Goal: Task Accomplishment & Management: Manage account settings

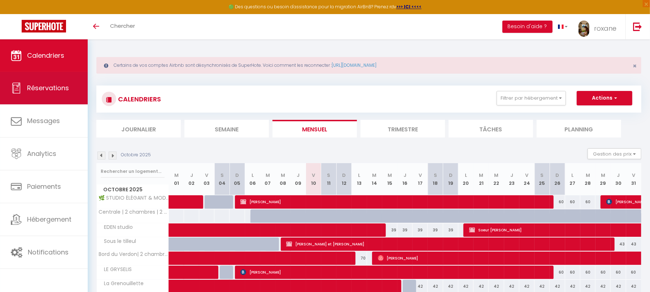
click at [57, 79] on link "Réservations" at bounding box center [44, 88] width 88 height 32
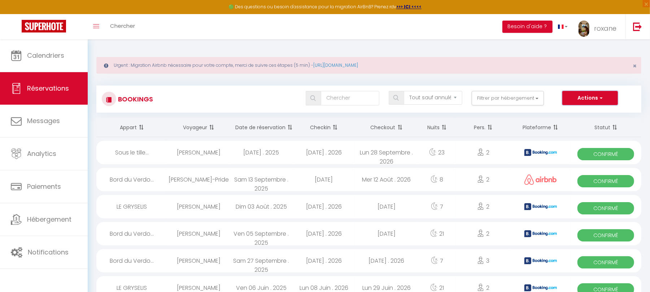
click at [591, 97] on button "Actions" at bounding box center [590, 98] width 56 height 14
click at [582, 113] on link "Nouvelle Réservation" at bounding box center [578, 113] width 77 height 9
select select
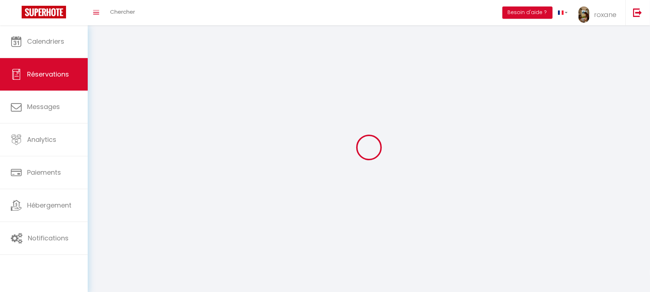
select select
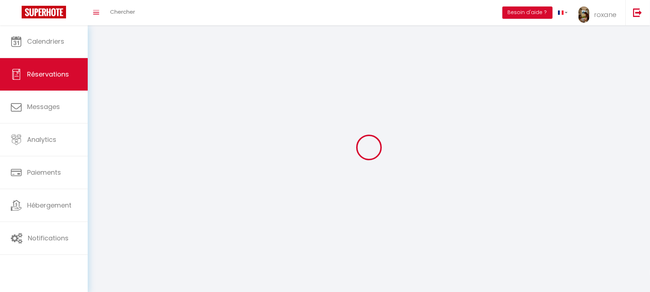
select select
checkbox input "false"
select select
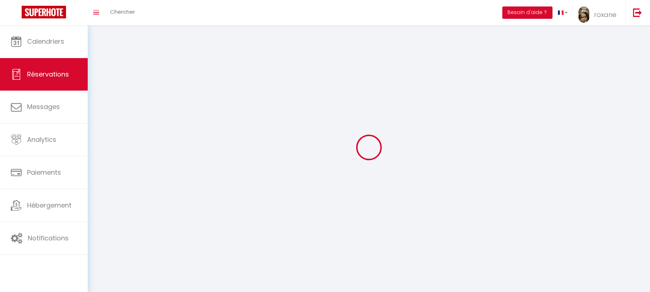
select select
checkbox input "false"
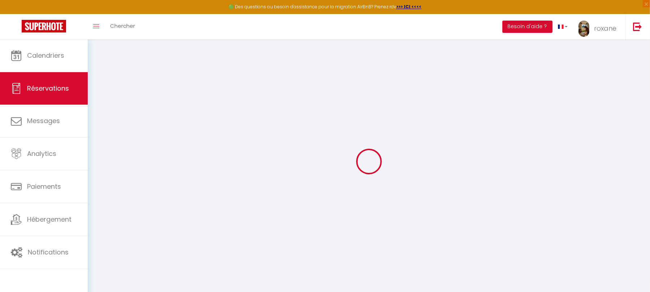
select select
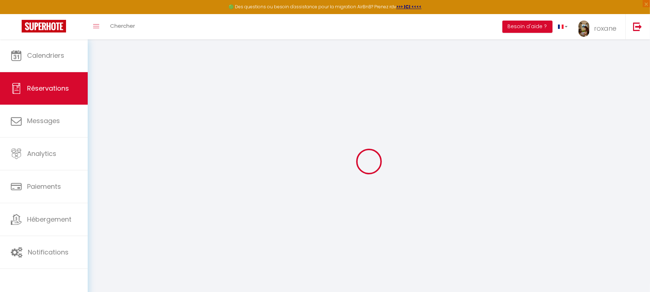
select select
checkbox input "false"
select select
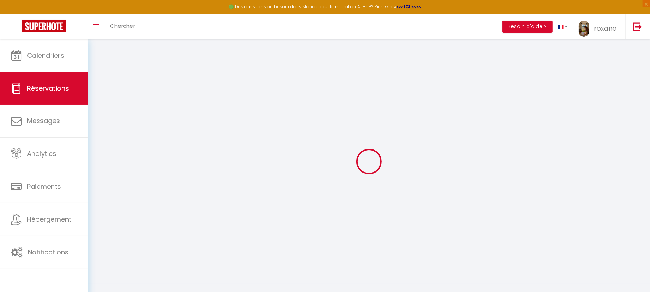
select select
checkbox input "false"
select select
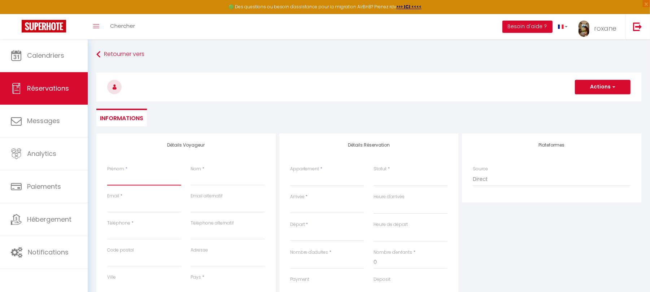
click at [138, 178] on input "Prénom" at bounding box center [144, 179] width 74 height 13
click at [609, 87] on button "Actions" at bounding box center [603, 87] width 56 height 14
click at [430, 136] on div "Détails Réservation Appartement * 🌿 STUDIO ÉLÉGANT & MODERNE 🌿 EDEN studio Sous…" at bounding box center [368, 251] width 179 height 235
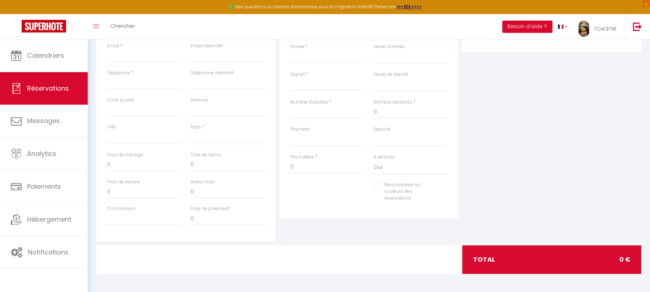
scroll to position [56, 0]
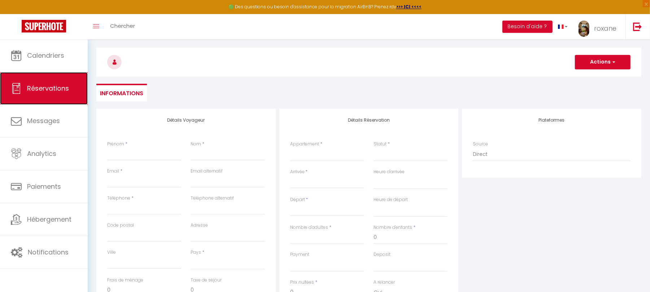
click at [19, 103] on link "Réservations" at bounding box center [44, 88] width 88 height 32
select select "not_cancelled"
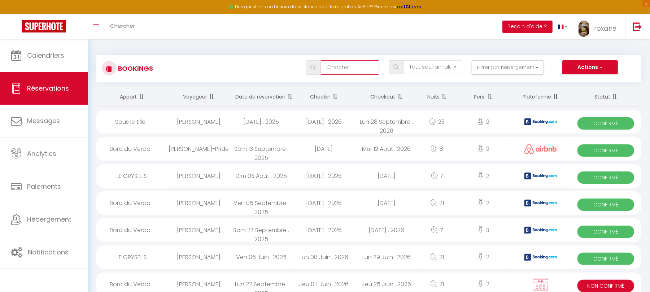
click at [363, 73] on input "text" at bounding box center [350, 67] width 58 height 14
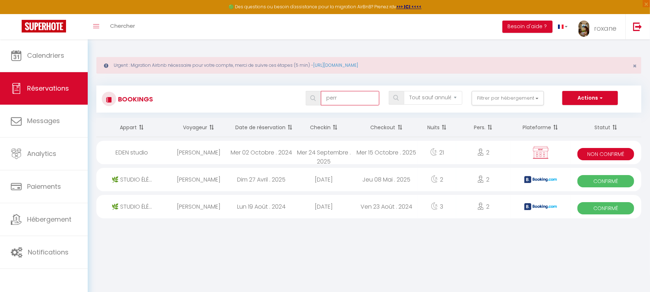
type input "perr"
click at [313, 156] on div "Mer 24 Septembre . 2025" at bounding box center [324, 152] width 63 height 23
select select "KO"
select select "0"
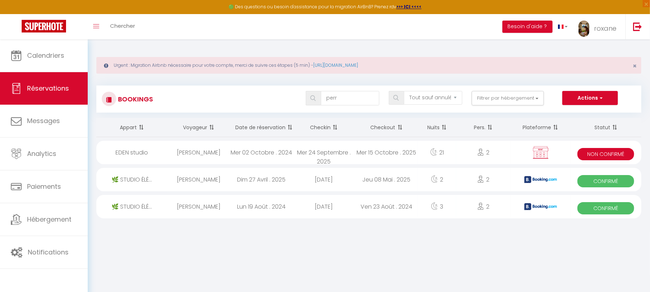
select select "0"
select select "1"
select select
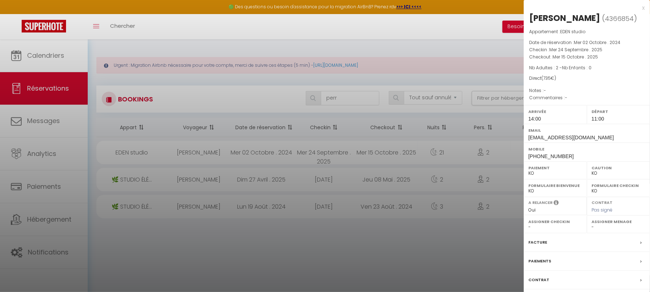
scroll to position [39, 0]
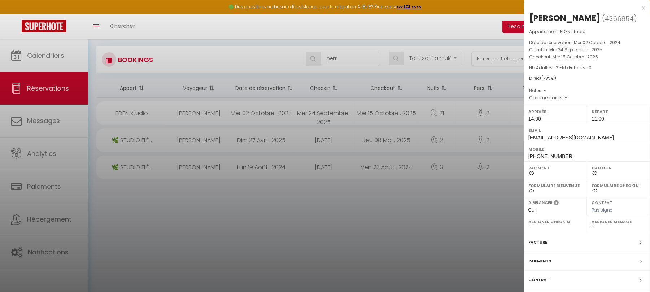
click at [540, 284] on label "Contrat" at bounding box center [539, 280] width 21 height 8
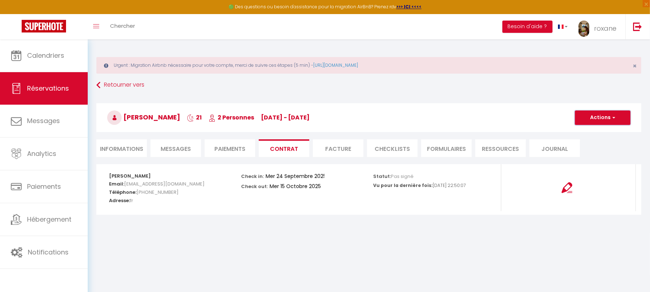
click at [621, 117] on button "Actions" at bounding box center [603, 117] width 56 height 14
click at [125, 147] on li "Informations" at bounding box center [121, 148] width 51 height 18
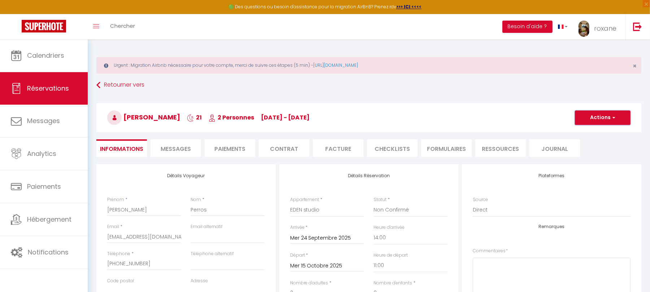
click at [618, 113] on button "Actions" at bounding box center [603, 117] width 56 height 14
click at [586, 146] on link "Dupliquer" at bounding box center [595, 142] width 57 height 9
select select
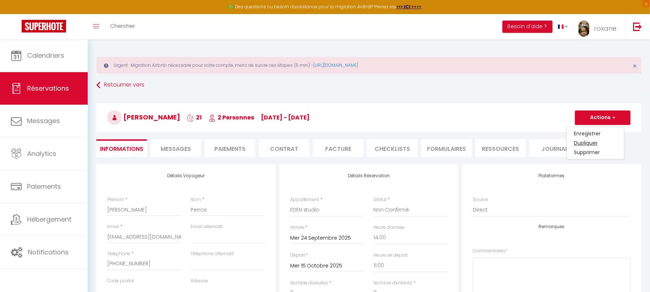
select select
checkbox input "false"
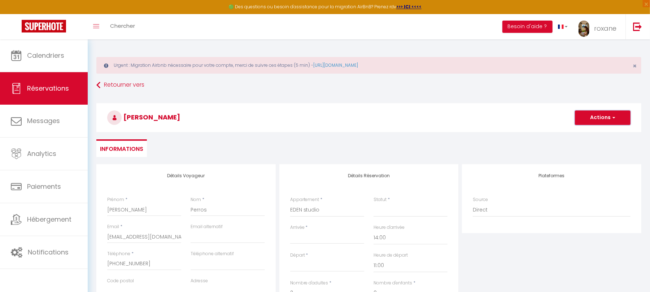
click at [620, 122] on button "Actions" at bounding box center [603, 117] width 56 height 14
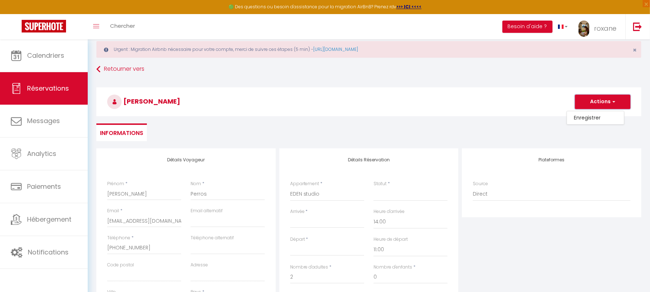
scroll to position [15, 0]
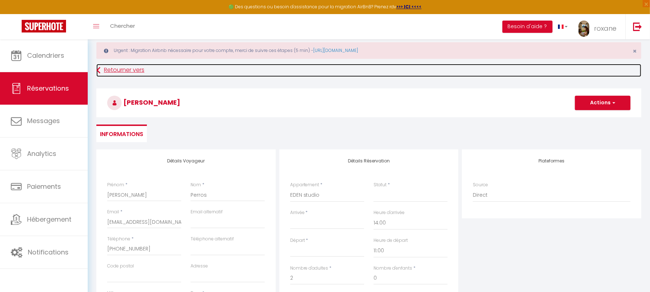
click at [118, 69] on link "Retourner vers" at bounding box center [368, 70] width 545 height 13
select select
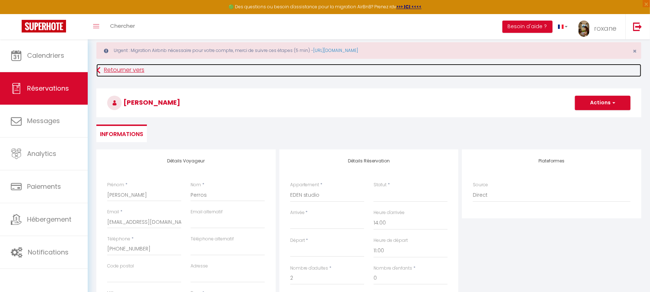
select select
checkbox input "false"
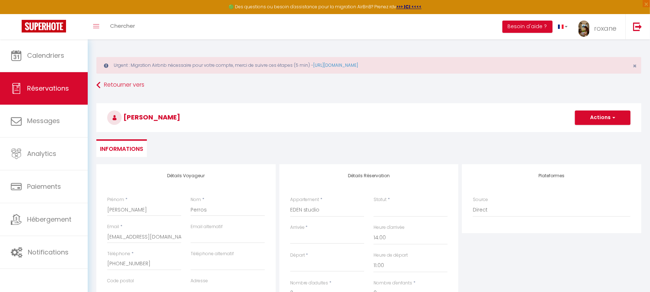
click at [416, 105] on h3 "[PERSON_NAME]" at bounding box center [368, 117] width 545 height 29
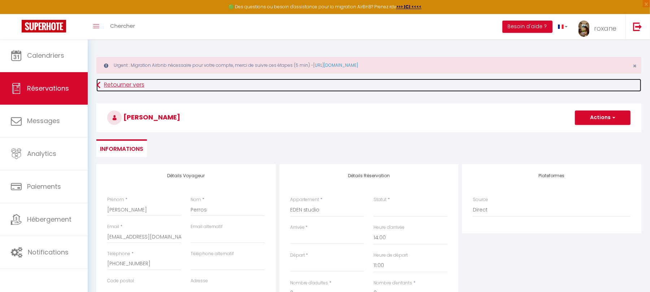
click at [139, 81] on link "Retourner vers" at bounding box center [368, 85] width 545 height 13
select select
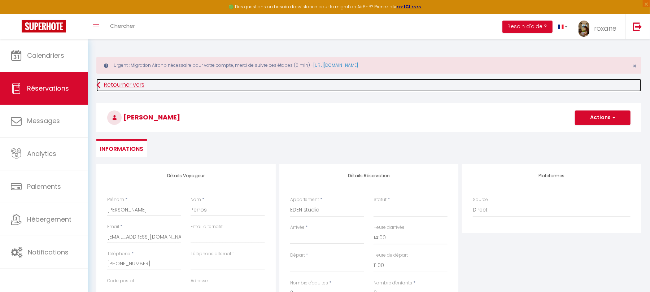
select select
checkbox input "false"
click at [123, 83] on link "Retourner vers" at bounding box center [368, 85] width 545 height 13
select select
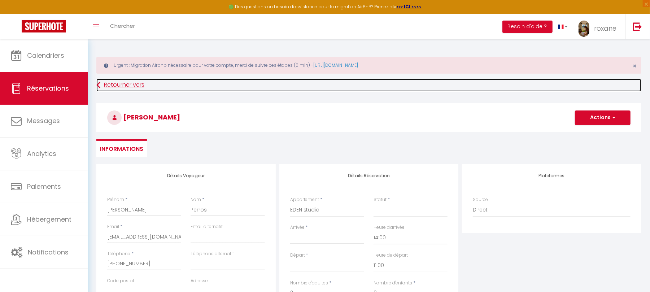
select select
checkbox input "false"
click at [99, 87] on icon at bounding box center [98, 85] width 4 height 13
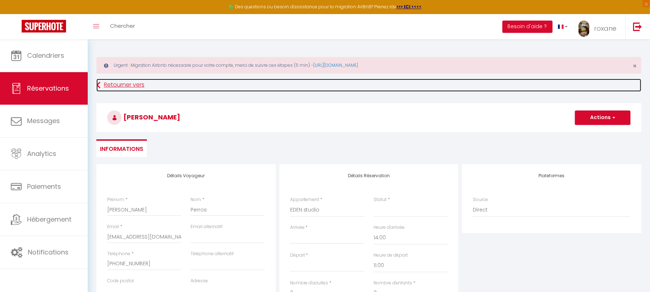
select select
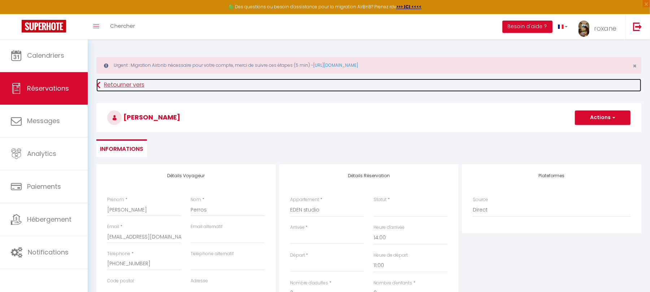
checkbox input "false"
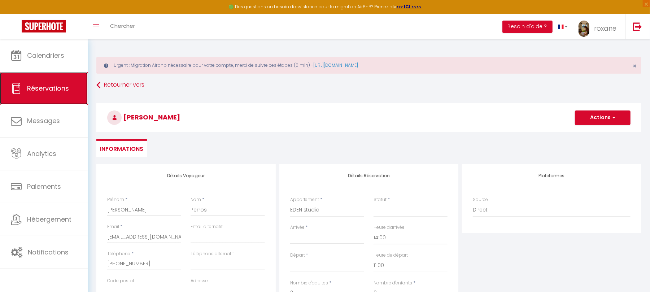
click at [49, 87] on span "Réservations" at bounding box center [48, 88] width 42 height 9
select select "not_cancelled"
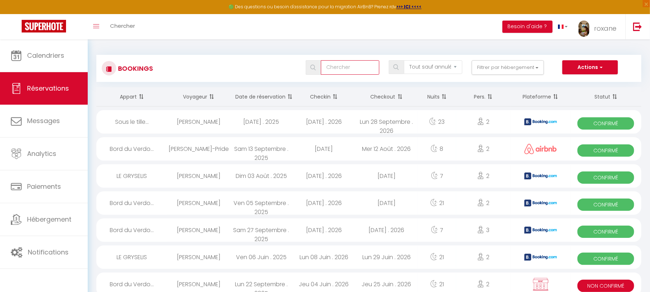
click at [364, 66] on input "text" at bounding box center [350, 67] width 58 height 14
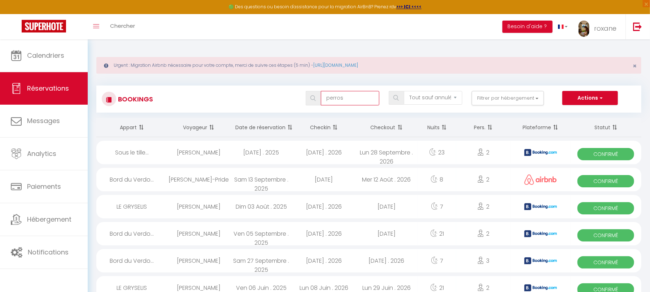
type input "perros"
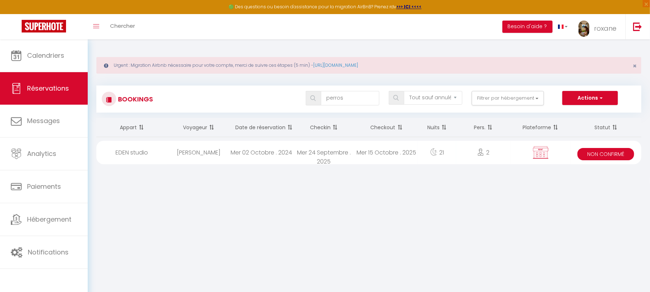
click at [504, 151] on div "2" at bounding box center [483, 152] width 55 height 23
select select "KO"
select select "0"
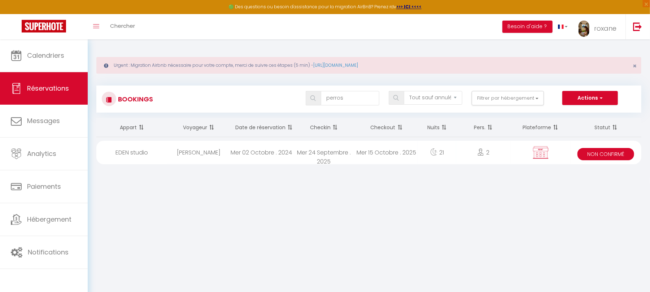
select select "1"
select select
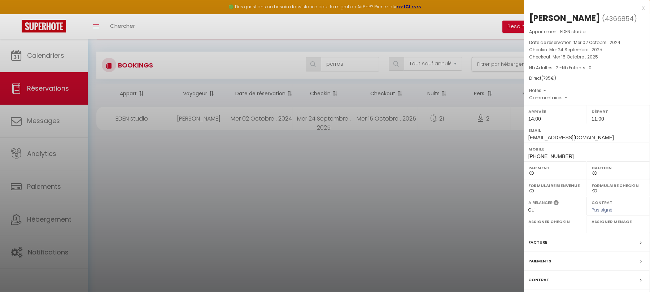
scroll to position [39, 0]
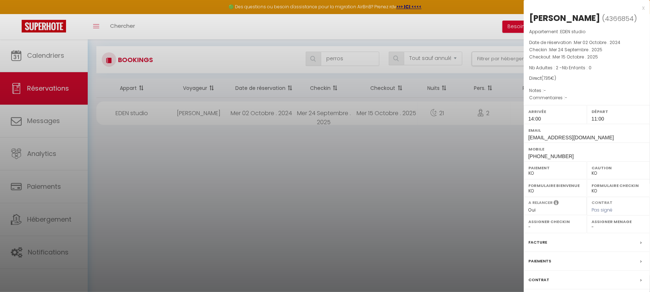
click at [547, 284] on label "Contrat" at bounding box center [539, 280] width 21 height 8
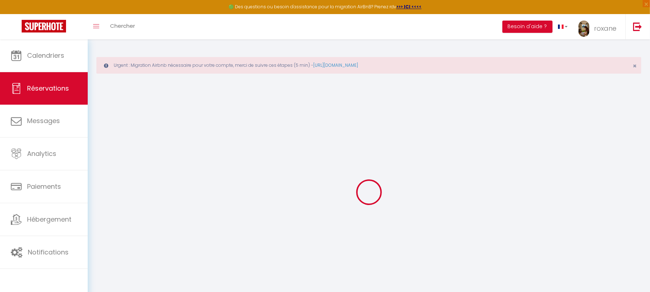
select select
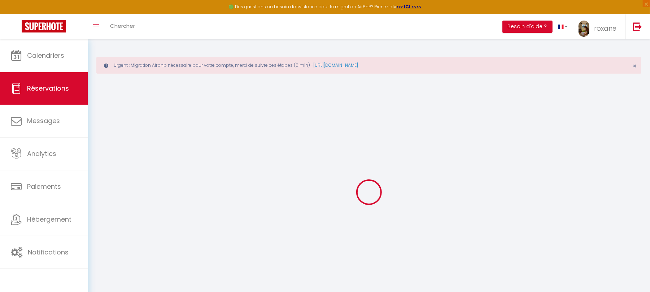
select select
checkbox input "false"
select select
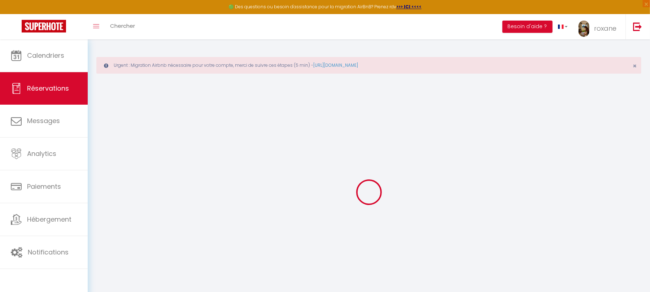
checkbox input "false"
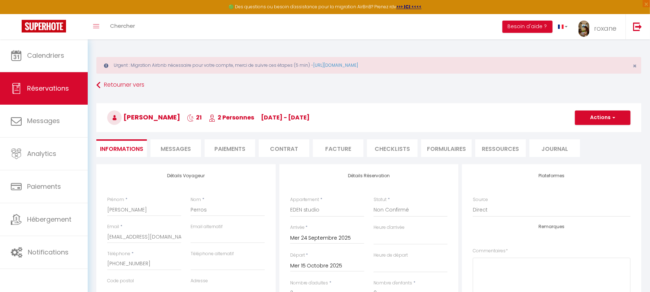
select select
select select "14:00"
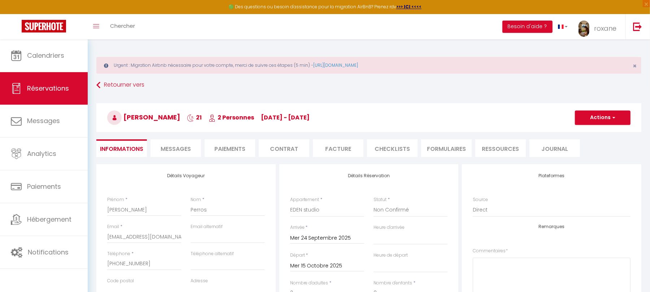
select select "11:00"
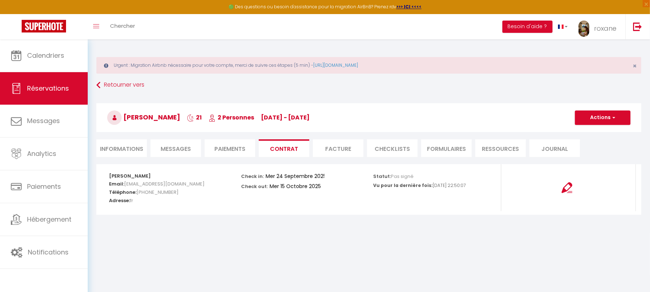
click at [134, 149] on li "Informations" at bounding box center [121, 148] width 51 height 18
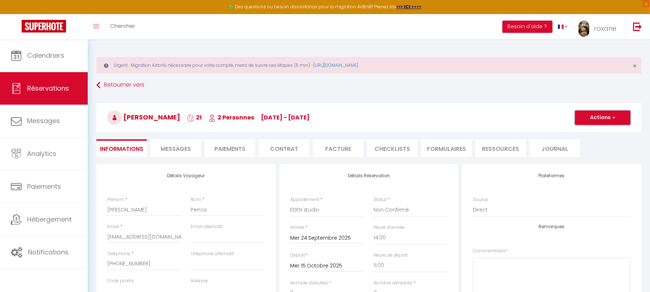
click at [598, 122] on button "Actions" at bounding box center [603, 117] width 56 height 14
click at [590, 142] on link "Dupliquer" at bounding box center [595, 142] width 57 height 9
select select
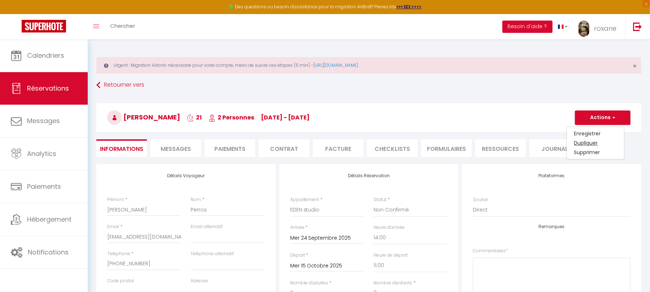
select select
checkbox input "false"
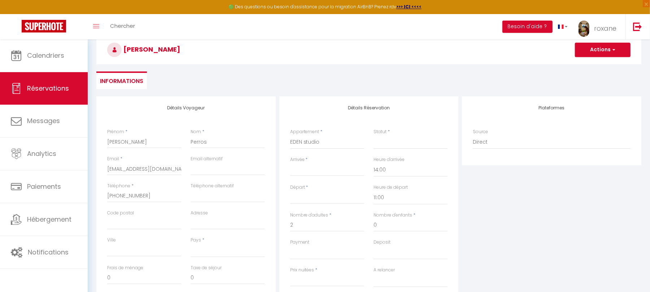
scroll to position [75, 0]
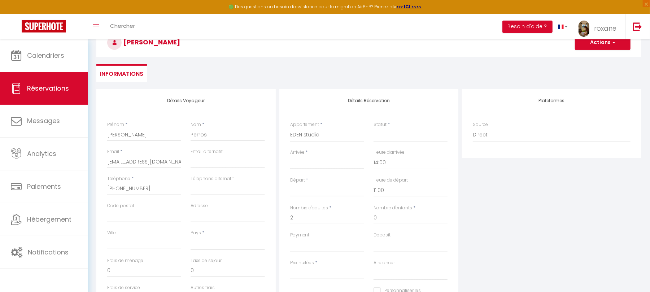
click at [317, 158] on div "< Oct 2025 > Dim Lun Mar Mer Jeu Ven Sam 1 2 3 4 5 6 7 8 9 10 11 12 13 14 15 16…" at bounding box center [327, 162] width 74 height 13
click at [304, 164] on input "Arrivée" at bounding box center [327, 162] width 74 height 9
click at [325, 165] on input "Arrivée" at bounding box center [327, 162] width 74 height 9
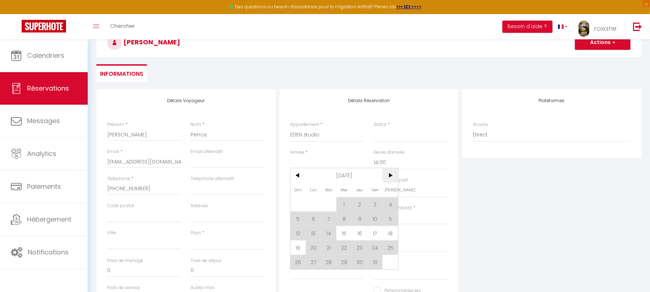
click at [390, 175] on span ">" at bounding box center [391, 175] width 16 height 14
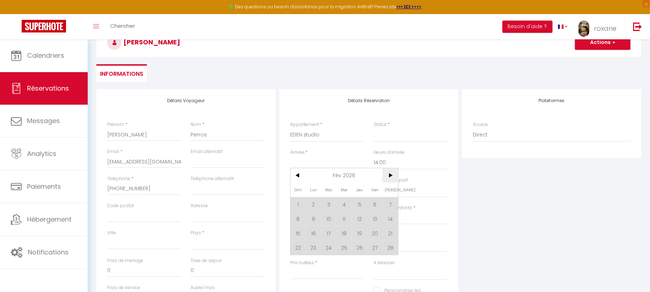
click at [390, 175] on span ">" at bounding box center [391, 175] width 16 height 14
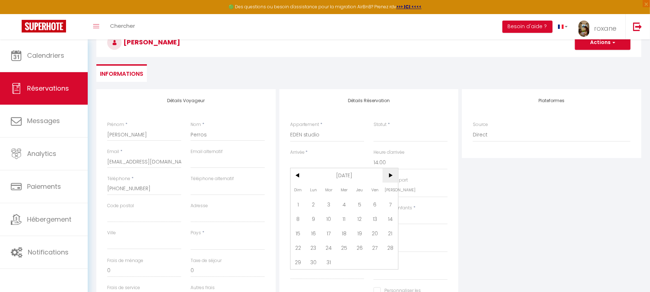
click at [390, 175] on span ">" at bounding box center [391, 175] width 16 height 14
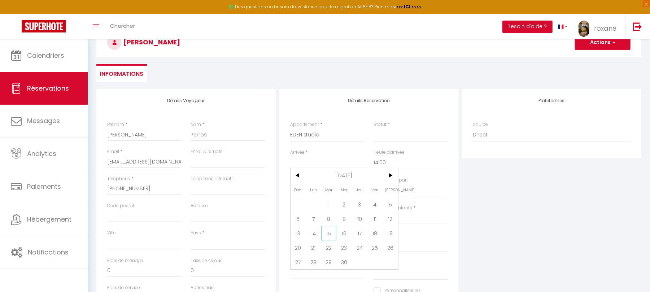
click at [329, 239] on span "15" at bounding box center [329, 233] width 16 height 14
select select
type input "[DATE]"
type input "Mer 16 Septembre 2026"
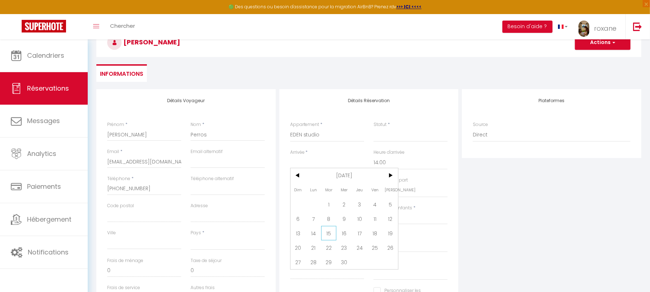
select select
checkbox input "false"
click at [329, 191] on input "Mer 16 Septembre 2026" at bounding box center [327, 190] width 74 height 9
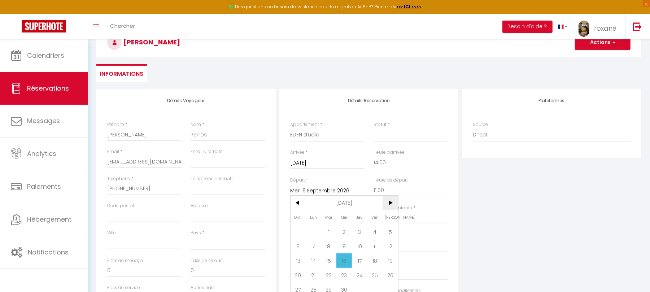
click at [388, 200] on span ">" at bounding box center [391, 203] width 16 height 14
click at [328, 246] on span "6" at bounding box center [329, 246] width 16 height 14
select select
type input "[DATE]"
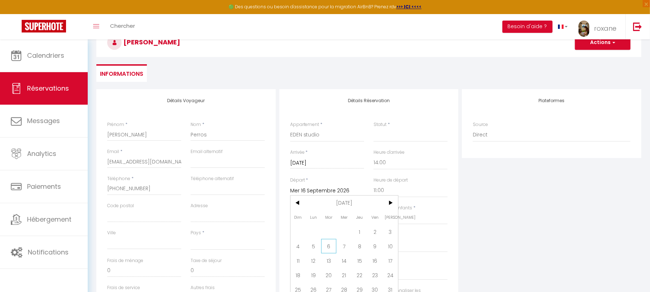
select select
checkbox input "false"
select select
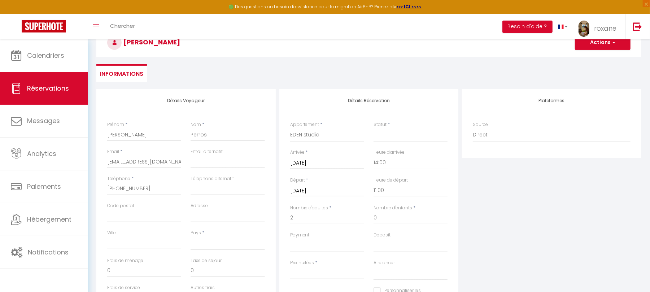
type input "25"
type input "42.84"
select select
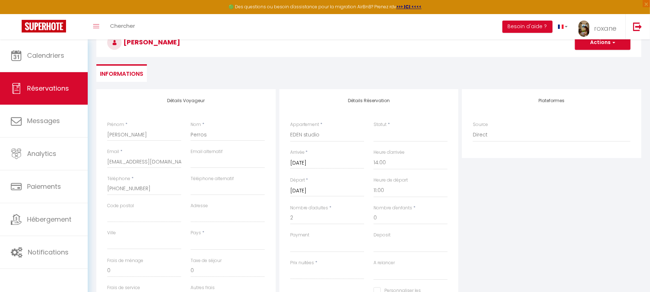
type input "777"
select select
checkbox input "false"
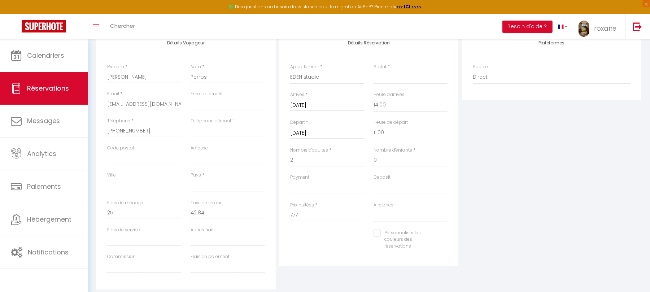
scroll to position [173, 0]
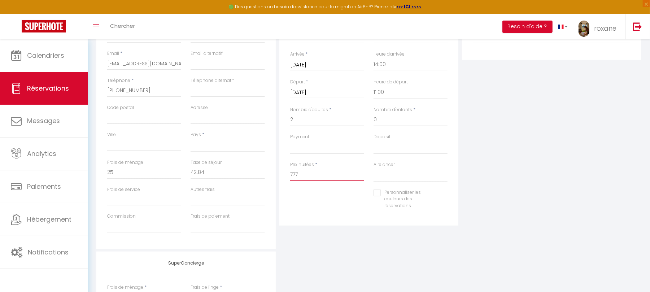
click at [328, 178] on input "777" at bounding box center [327, 174] width 74 height 13
drag, startPoint x: 328, startPoint y: 178, endPoint x: 274, endPoint y: 173, distance: 54.7
click at [274, 173] on div "Détails Voyageur Prénom * Jean Claude Nom * Perros Email * jeanclaudeperros@gma…" at bounding box center [369, 120] width 549 height 258
click at [140, 165] on label "Frais de ménage" at bounding box center [125, 162] width 36 height 7
click at [140, 166] on input "25" at bounding box center [144, 172] width 74 height 13
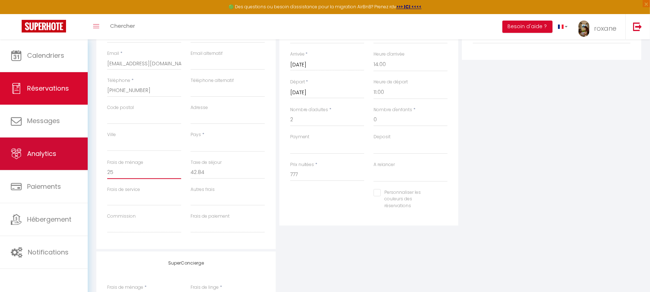
drag, startPoint x: 136, startPoint y: 170, endPoint x: 62, endPoint y: 159, distance: 74.4
click at [62, 159] on div "🟢 Des questions ou besoin d'assistance pour la migration AirBnB? Prenez rdv >>>…" at bounding box center [325, 131] width 650 height 531
type input "0"
select select
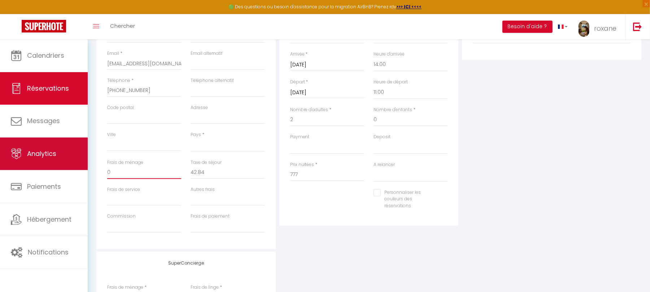
select select
checkbox input "false"
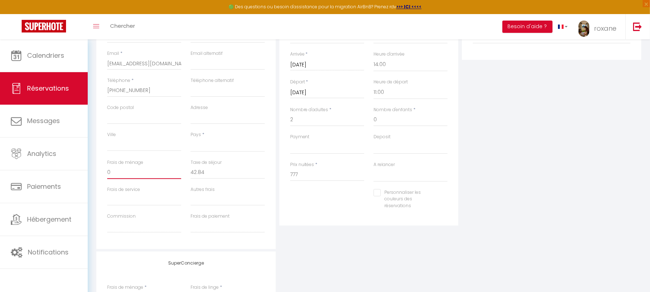
type input "0"
drag, startPoint x: 213, startPoint y: 169, endPoint x: 164, endPoint y: 166, distance: 48.8
click at [164, 166] on div "Frais de ménage 0 Taxe de séjour 42.84" at bounding box center [186, 172] width 167 height 27
type input "0"
select select
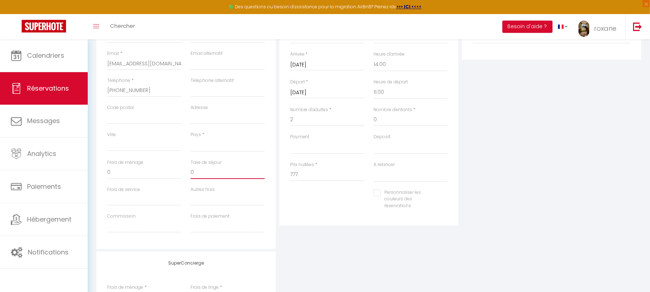
select select
checkbox input "false"
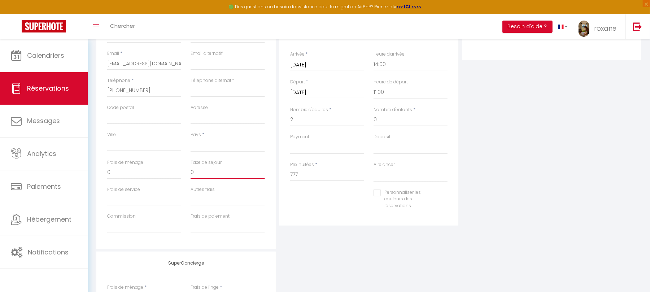
type input "0"
click at [352, 201] on div "Personnaliser les couleurs des réservations #D7092E" at bounding box center [369, 203] width 167 height 28
drag, startPoint x: 318, startPoint y: 178, endPoint x: 243, endPoint y: 175, distance: 75.2
click at [243, 175] on div "Détails Voyageur Prénom * Jean Claude Nom * Perros Email * jeanclaudeperros@gma…" at bounding box center [369, 120] width 549 height 258
type input "735"
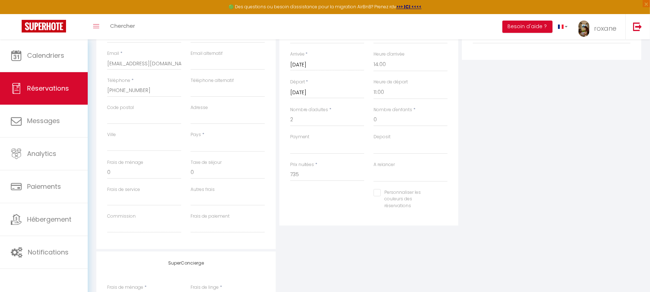
select select
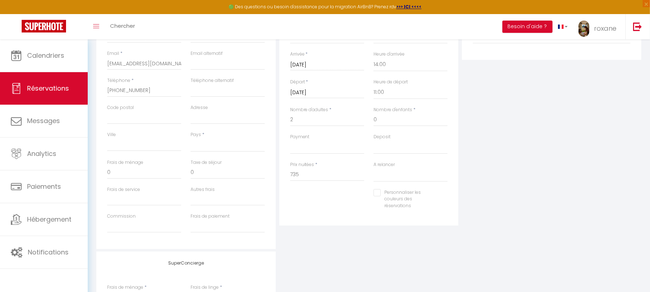
checkbox input "false"
click at [341, 219] on div "Détails Réservation Appartement * 🌿 STUDIO ÉLÉGANT & MODERNE 🌿 EDEN studio Sous…" at bounding box center [368, 108] width 179 height 235
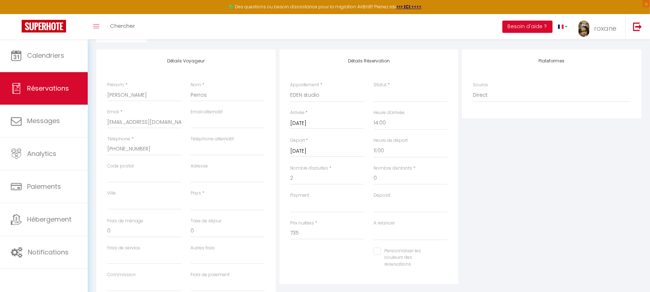
scroll to position [114, 0]
click at [407, 96] on select "Confirmé Non Confirmé Annulé Annulé par le voyageur No Show Request" at bounding box center [411, 96] width 74 height 14
select select "2"
click at [374, 89] on select "Confirmé Non Confirmé Annulé Annulé par le voyageur No Show Request" at bounding box center [411, 96] width 74 height 14
select select
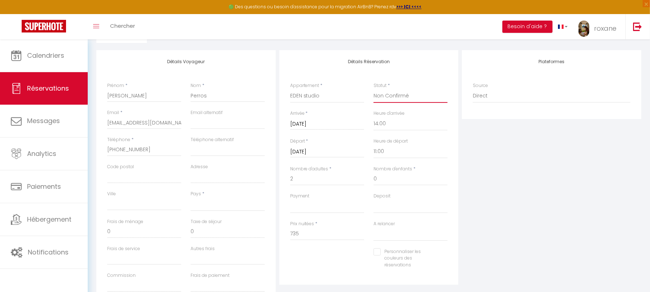
select select
checkbox input "false"
click at [505, 146] on div "Plateformes Source Direct Airbnb.com Booking.com Chalet montagne Expedia Gite d…" at bounding box center [551, 179] width 183 height 258
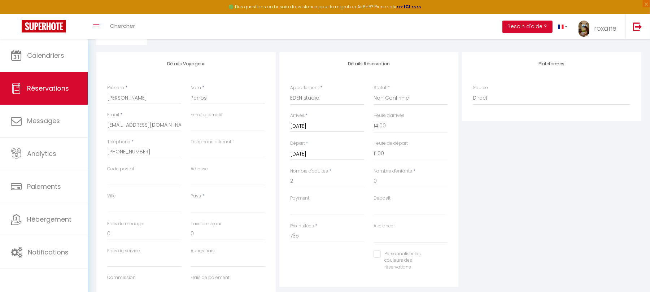
scroll to position [107, 0]
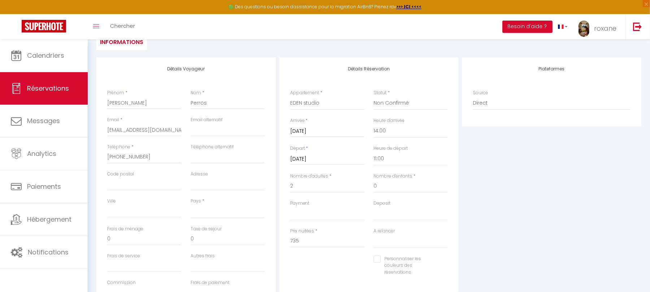
click at [521, 182] on div "Plateformes Source Direct Airbnb.com Booking.com Chalet montagne Expedia Gite d…" at bounding box center [551, 186] width 183 height 258
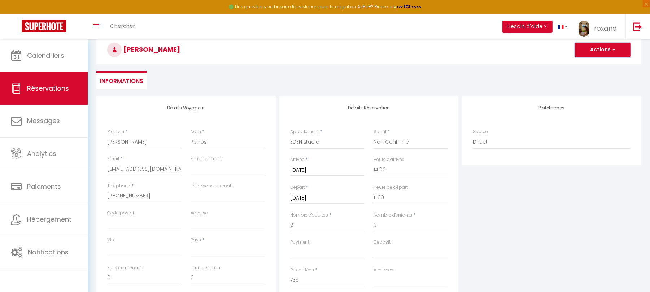
click at [607, 55] on button "Actions" at bounding box center [603, 50] width 56 height 14
click at [595, 65] on link "Enregistrer" at bounding box center [595, 65] width 57 height 9
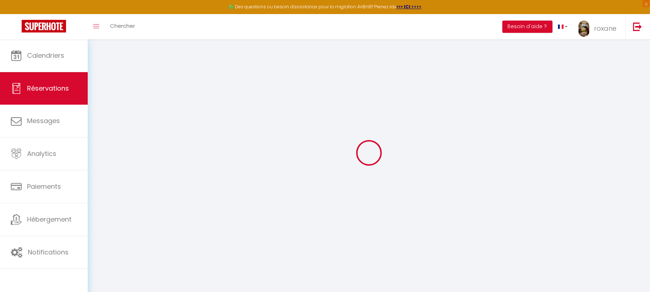
scroll to position [39, 0]
select select "not_cancelled"
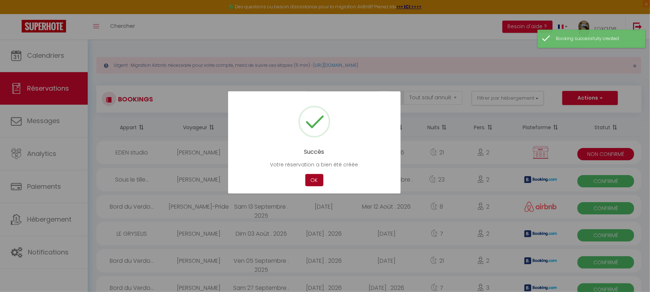
click at [309, 176] on button "OK" at bounding box center [314, 180] width 18 height 13
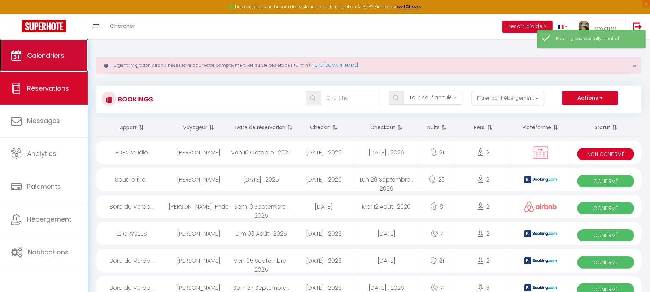
click at [71, 48] on link "Calendriers" at bounding box center [44, 55] width 88 height 32
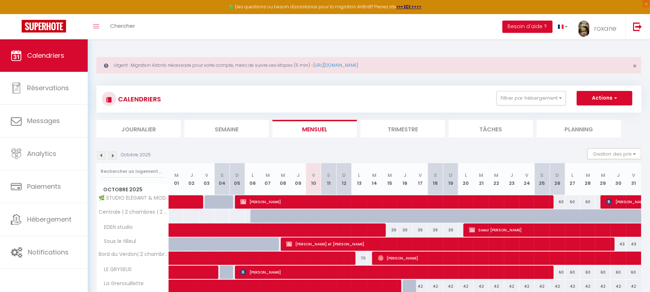
scroll to position [90, 0]
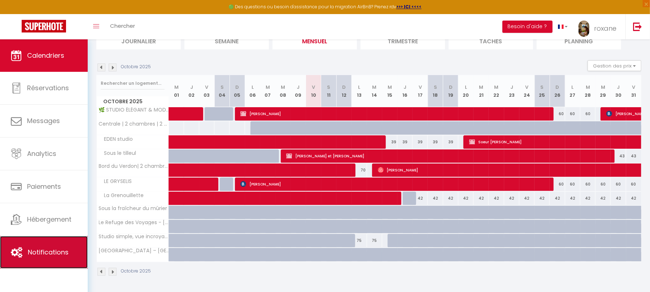
click at [28, 253] on span "Notifications" at bounding box center [48, 252] width 41 height 9
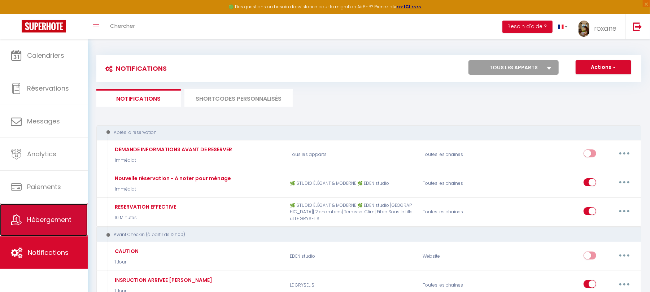
click at [47, 223] on span "Hébergement" at bounding box center [49, 219] width 44 height 9
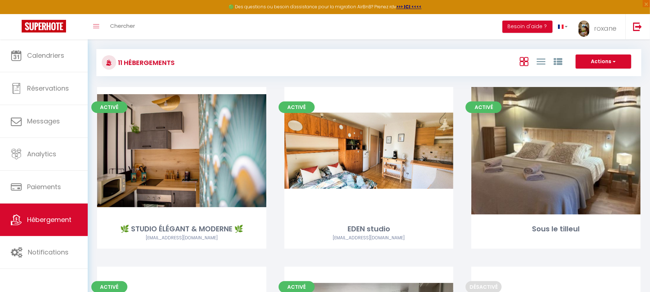
scroll to position [8, 0]
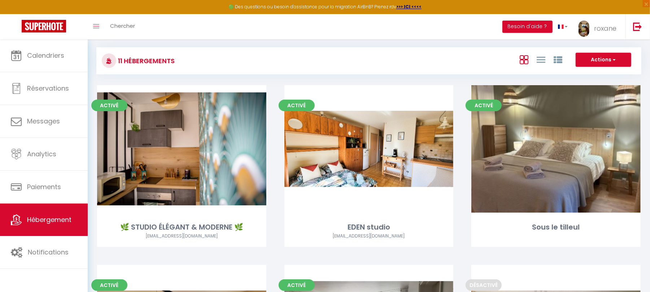
click at [546, 58] on div at bounding box center [541, 60] width 50 height 14
click at [538, 61] on icon at bounding box center [541, 59] width 9 height 9
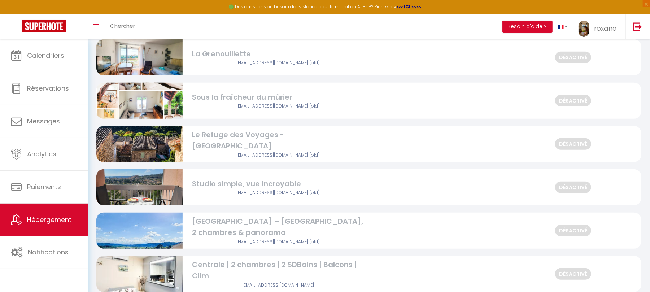
scroll to position [317, 0]
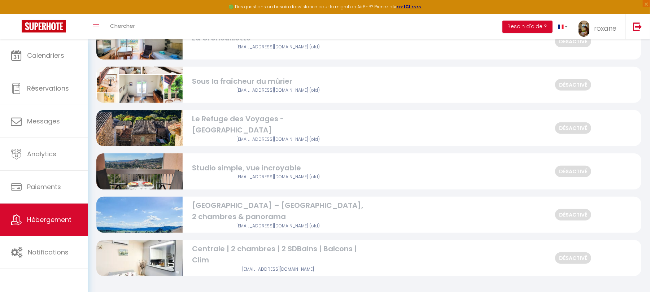
click at [283, 272] on div "[EMAIL_ADDRESS][DOMAIN_NAME]" at bounding box center [278, 269] width 172 height 7
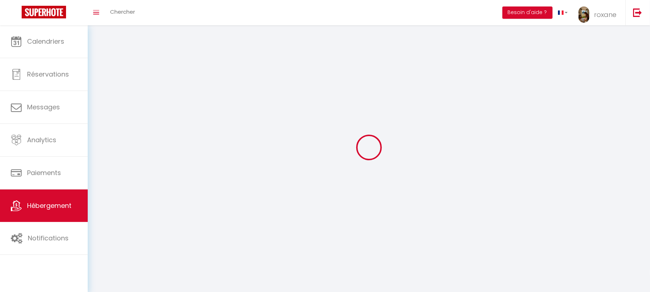
select select "1"
select select
select select "28"
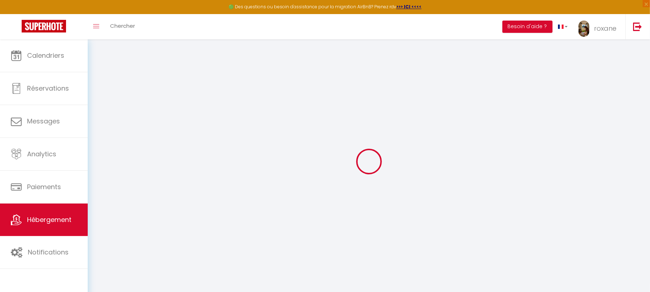
select select
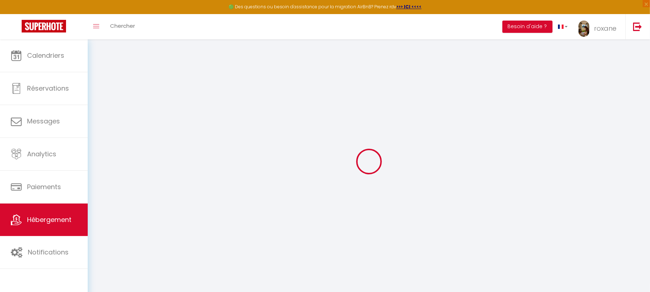
select select
checkbox input "false"
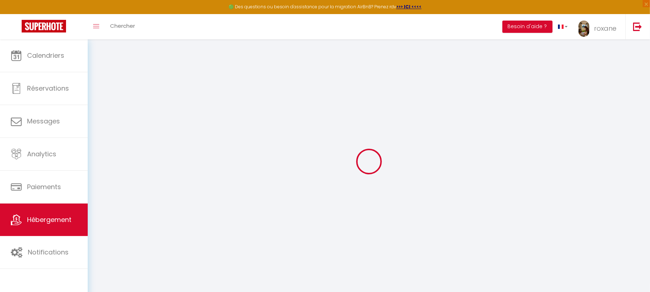
select select
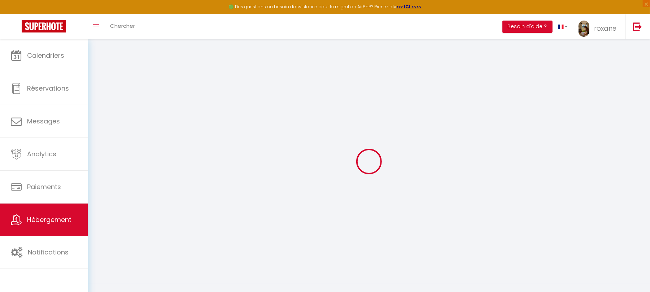
select select
checkbox input "false"
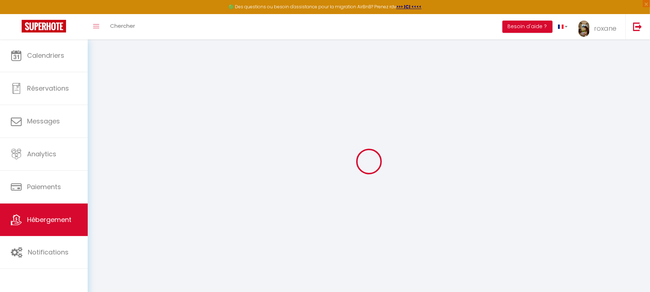
checkbox input "false"
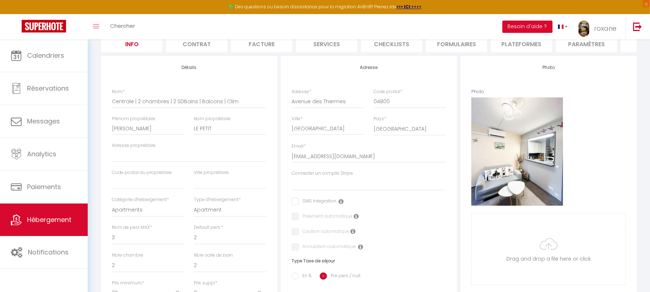
scroll to position [52, 0]
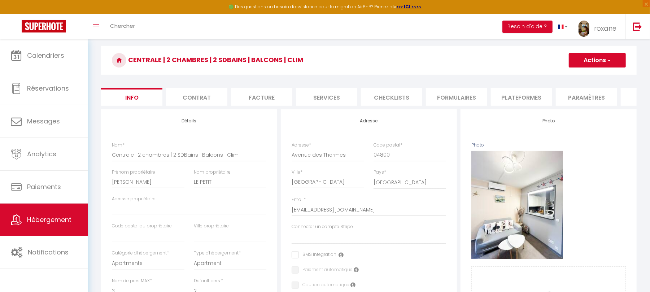
click at [201, 98] on li "Contrat" at bounding box center [196, 97] width 61 height 18
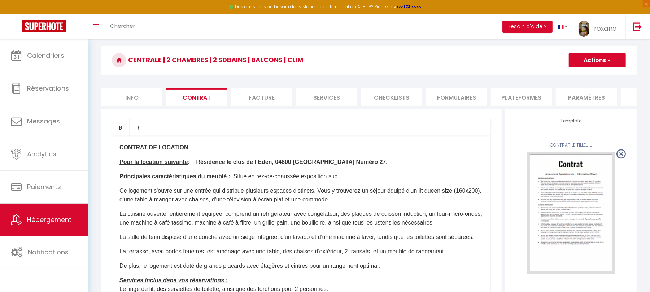
click at [242, 98] on li "Facture" at bounding box center [261, 97] width 61 height 18
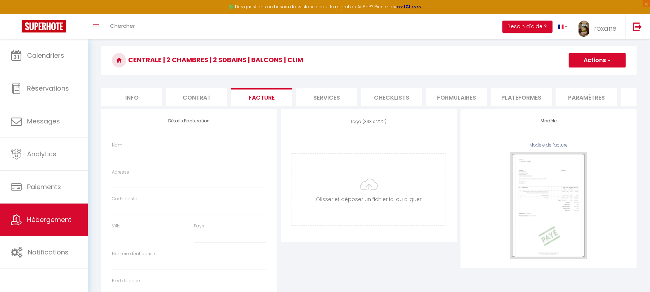
click at [321, 100] on li "Services" at bounding box center [326, 97] width 61 height 18
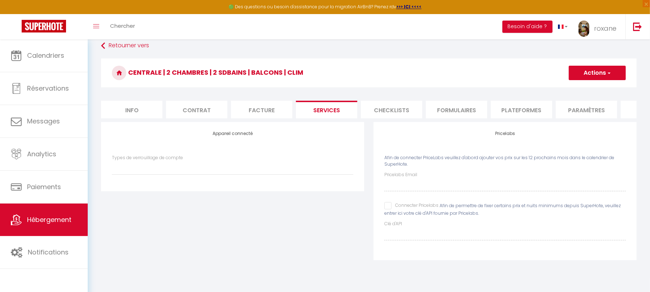
scroll to position [39, 0]
click at [506, 108] on li "Plateformes" at bounding box center [521, 110] width 61 height 18
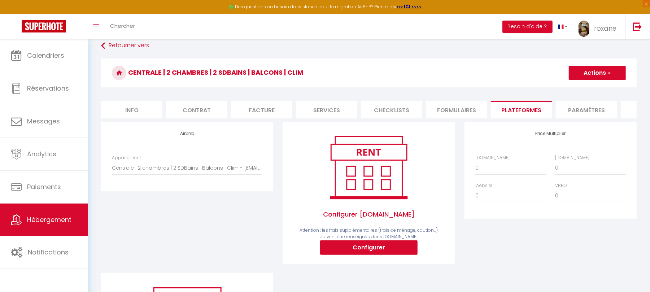
scroll to position [52, 0]
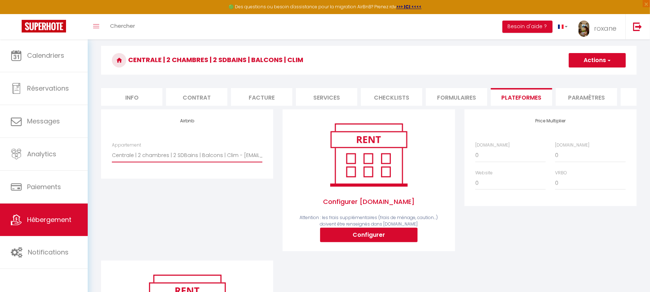
click at [218, 162] on select "Centrale | 2 chambres | 2 SDBains | Balcons | Clim - [EMAIL_ADDRESS][DOMAIN_NAM…" at bounding box center [187, 155] width 151 height 14
click at [61, 220] on span "Hébergement" at bounding box center [49, 219] width 44 height 9
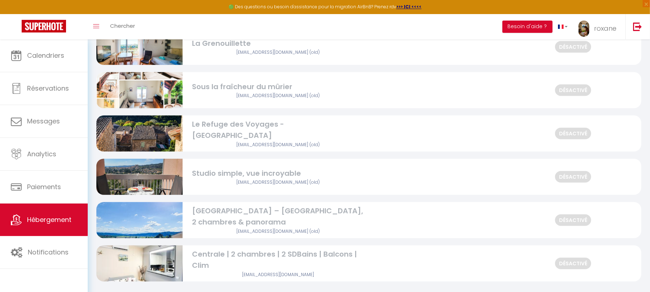
scroll to position [317, 0]
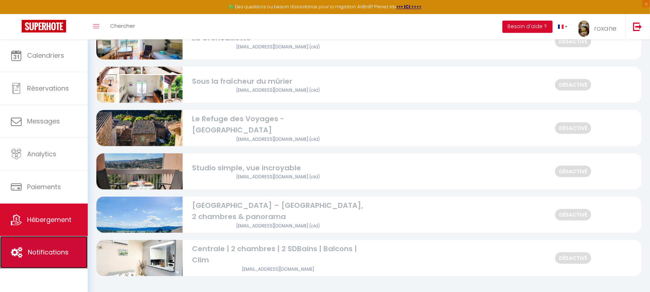
click at [57, 250] on span "Notifications" at bounding box center [48, 252] width 41 height 9
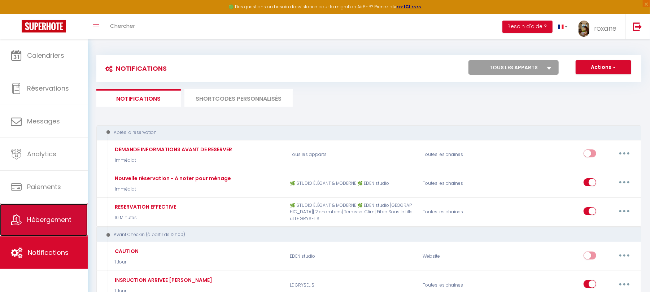
click at [48, 218] on span "Hébergement" at bounding box center [49, 219] width 44 height 9
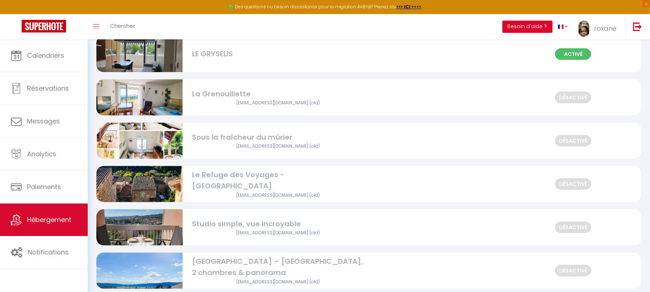
scroll to position [286, 0]
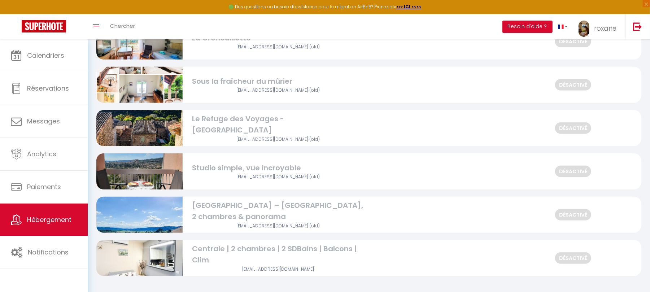
click at [470, 254] on div "Désactivé Centrale | 2 chambres | 2 SDBains | Balcons | Clim josy.gaillard@gmai…" at bounding box center [368, 258] width 545 height 36
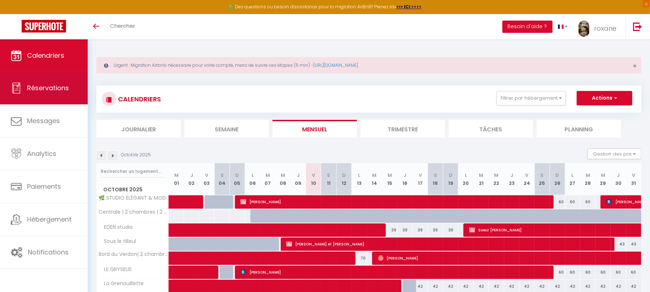
click at [67, 103] on link "Réservations" at bounding box center [44, 88] width 88 height 32
select select "not_cancelled"
select select
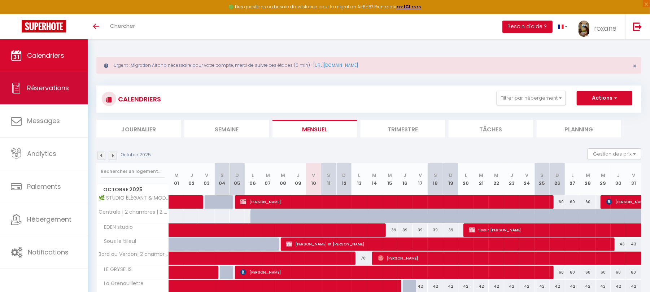
select select
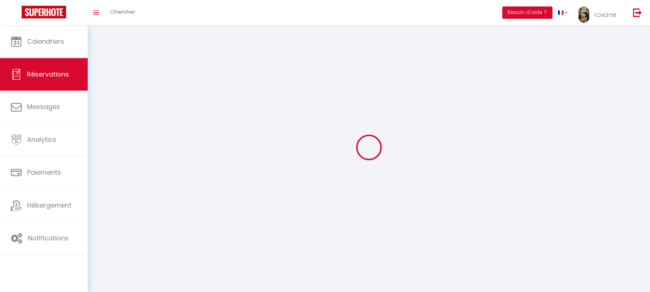
select select
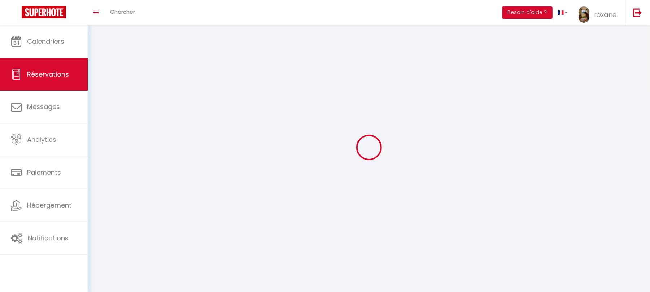
select select
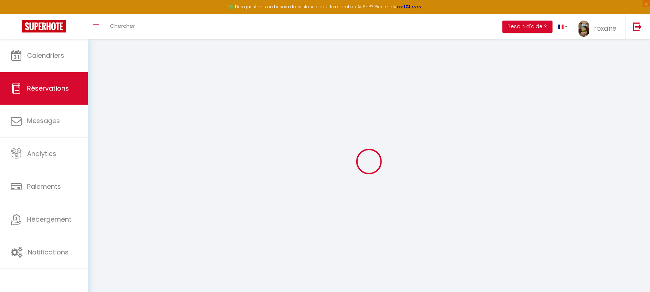
select select
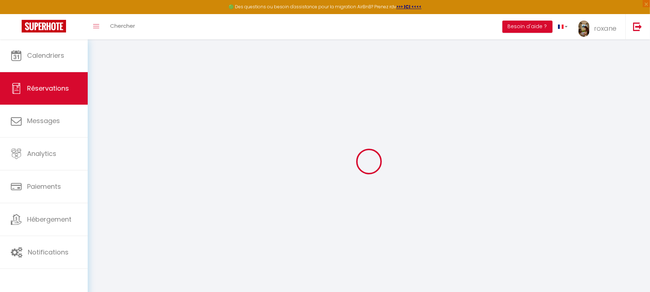
select select
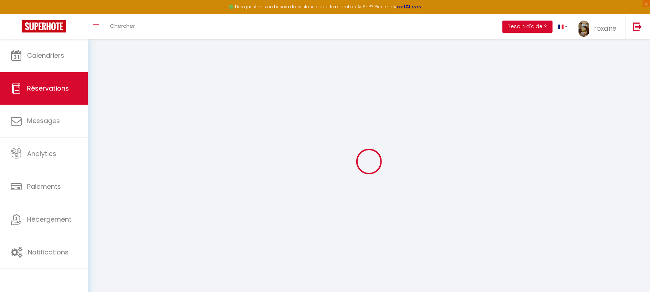
select select
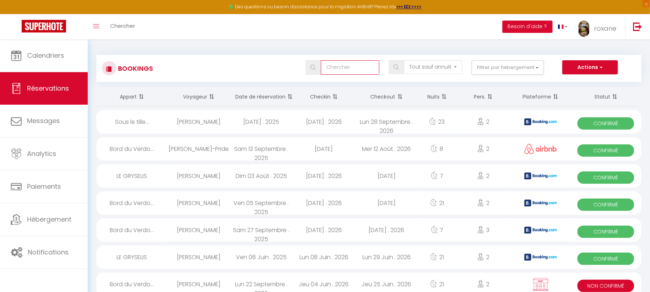
click at [357, 68] on input "text" at bounding box center [350, 67] width 58 height 14
type input "p"
select select
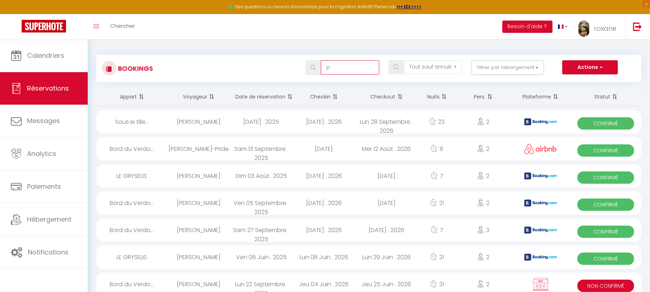
select select
type input "pe"
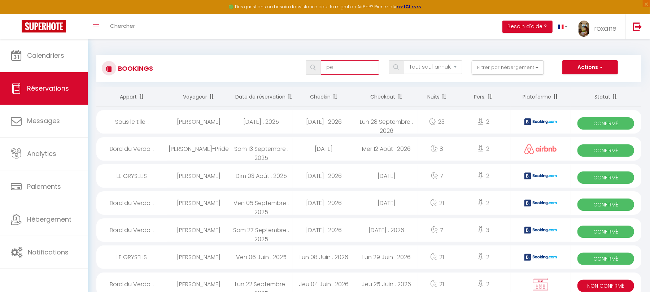
select select
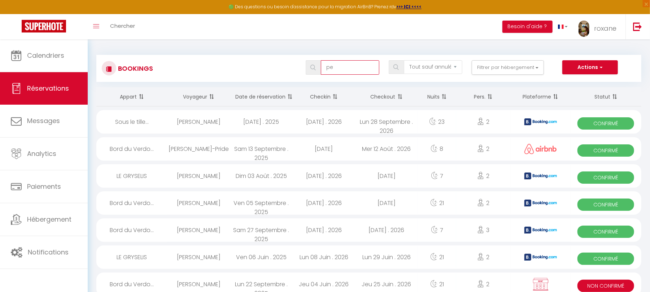
select select
type input "per"
select select
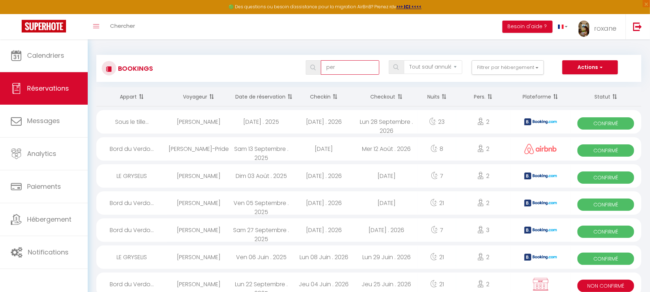
select select
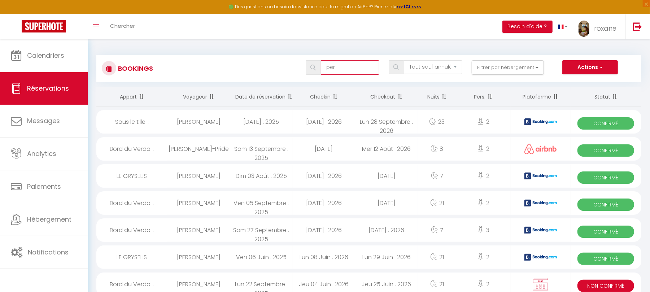
type input "perr"
select select
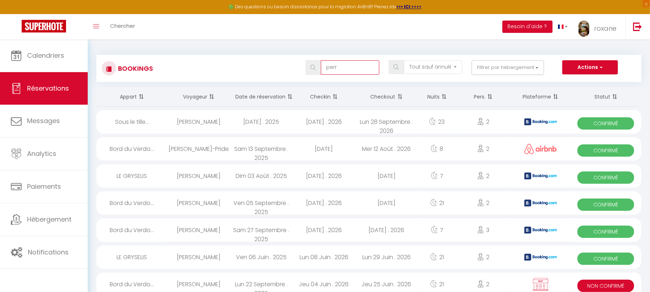
select select
type input "perr"
select select
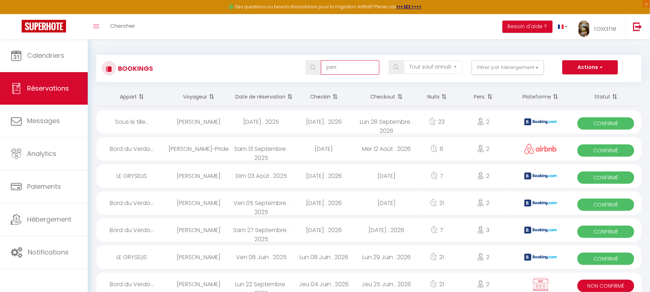
select select
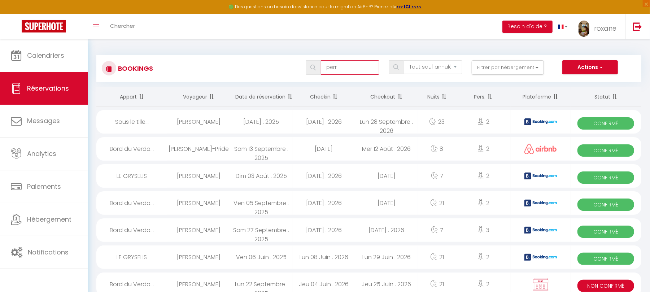
select select
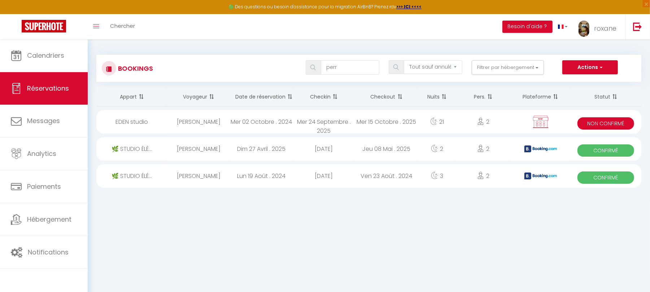
click at [357, 126] on table "Appart Voyageur Date de réservation Checkin Checkout Nuits Pers. Plateforme Sta…" at bounding box center [368, 137] width 545 height 100
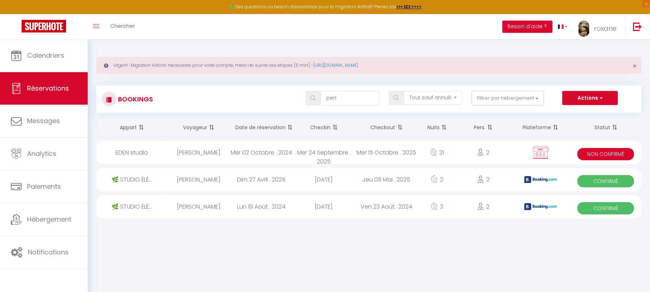
click at [343, 155] on div "Mer 24 Septembre . 2025" at bounding box center [324, 152] width 63 height 23
select select "KO"
select select "0"
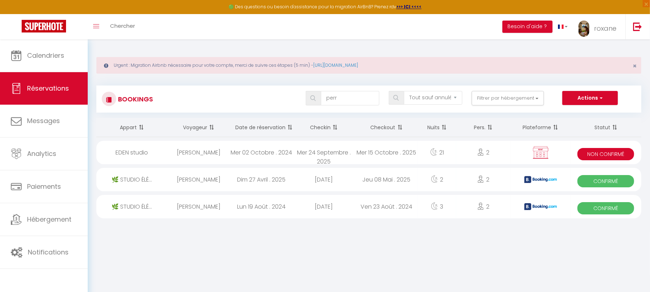
select select "1"
select select
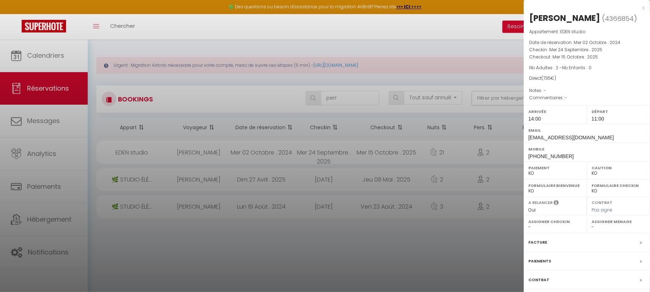
scroll to position [39, 0]
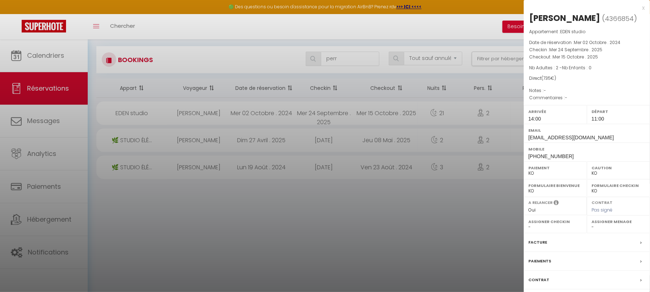
click at [558, 285] on div "Contrat" at bounding box center [587, 280] width 126 height 19
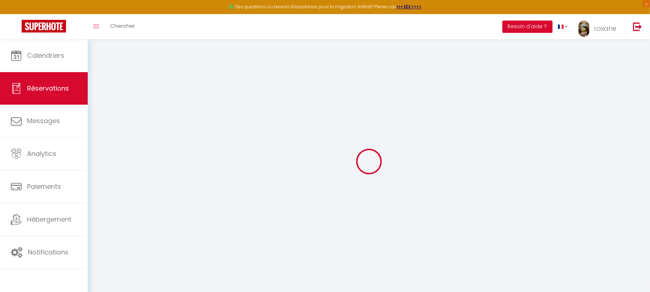
click at [331, 68] on div at bounding box center [368, 161] width 545 height 227
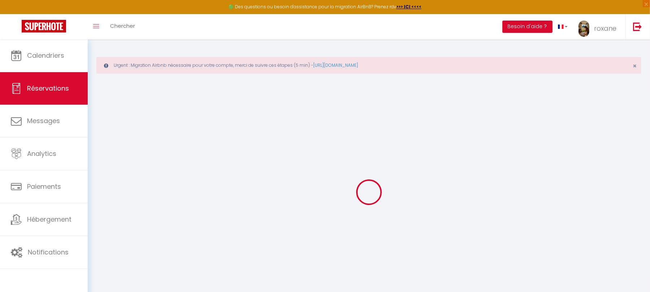
select select
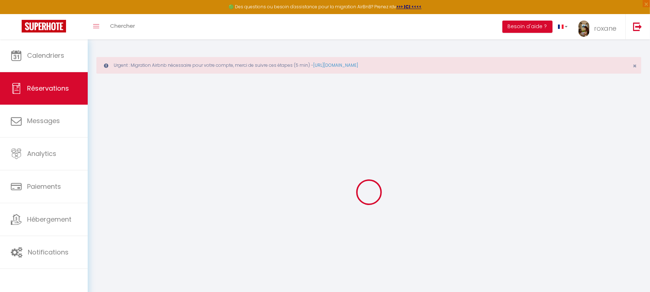
select select
checkbox input "false"
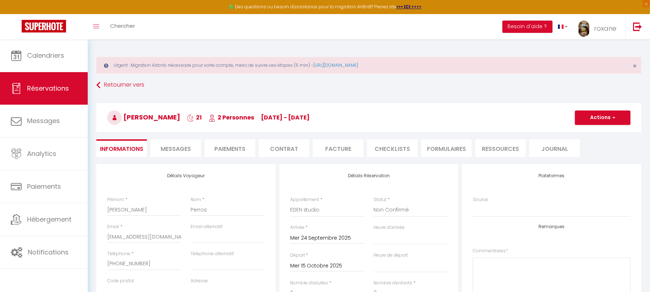
select select
select select "14:00"
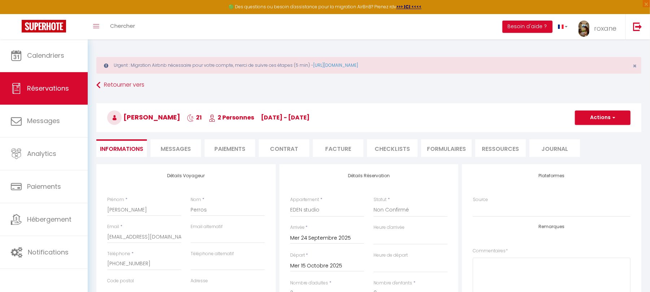
select select "11:00"
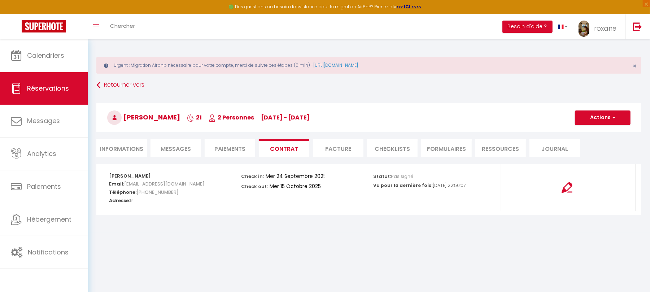
click at [181, 152] on span "Messages" at bounding box center [176, 149] width 30 height 8
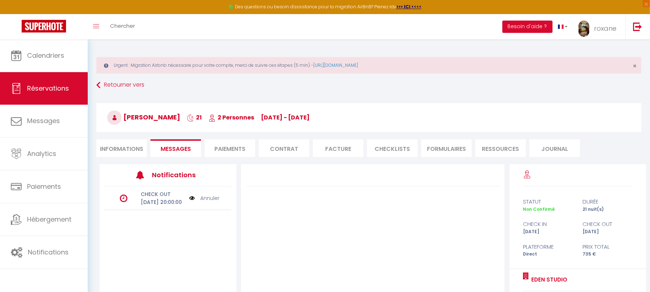
click at [131, 148] on li "Informations" at bounding box center [121, 148] width 51 height 18
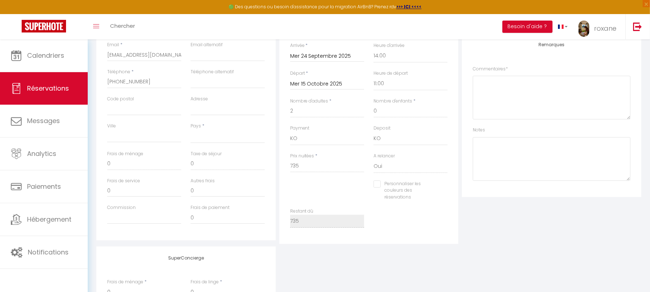
scroll to position [191, 0]
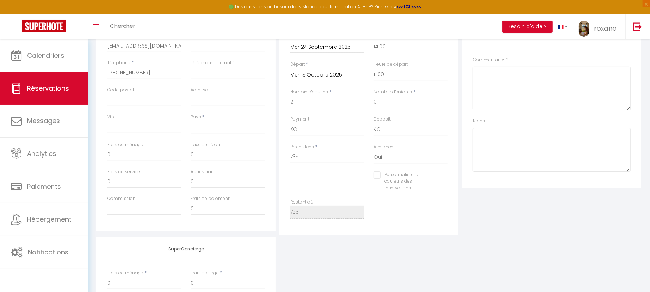
select select
checkbox input "false"
select select
checkbox input "false"
select select
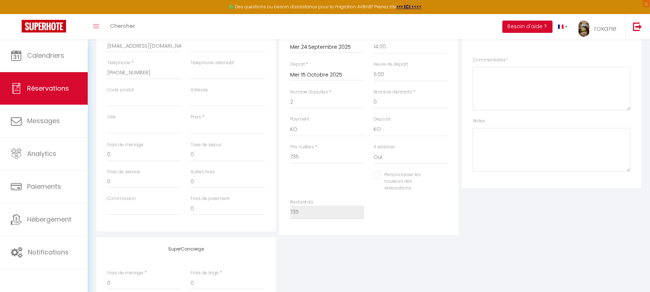
checkbox input "false"
select select
checkbox input "false"
select select
checkbox input "false"
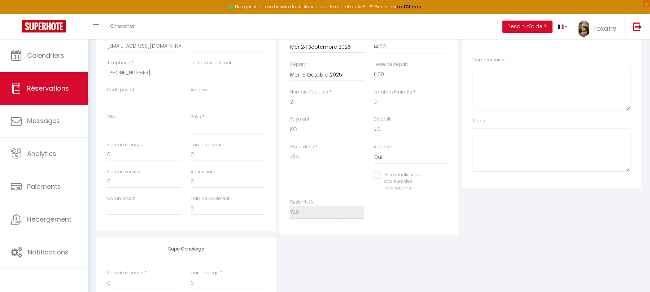
select select
checkbox input "false"
select select
checkbox input "false"
select select
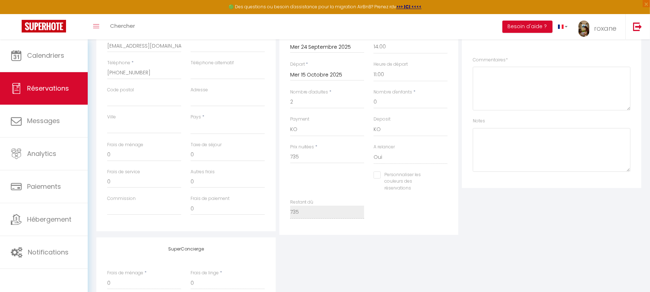
checkbox input "false"
select select
checkbox input "false"
select select
checkbox input "false"
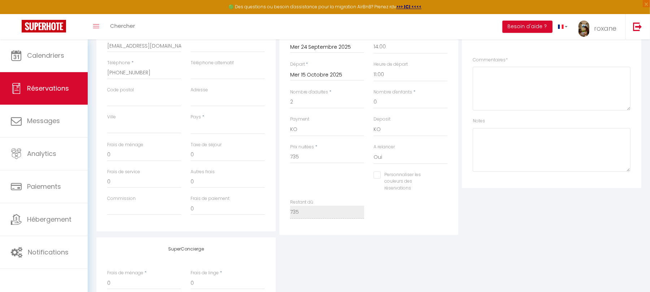
select select
checkbox input "false"
select select
checkbox input "false"
click at [48, 79] on link "Réservations" at bounding box center [44, 88] width 88 height 32
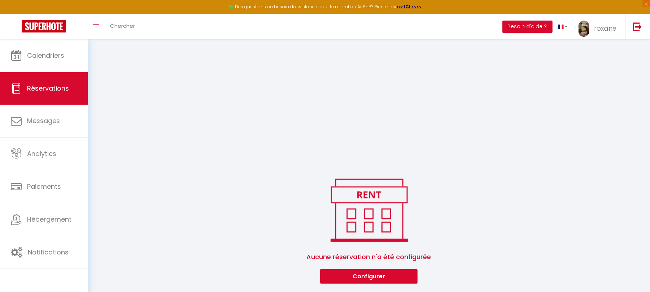
select select
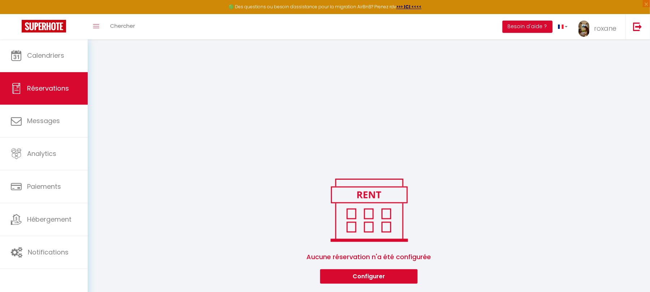
select select
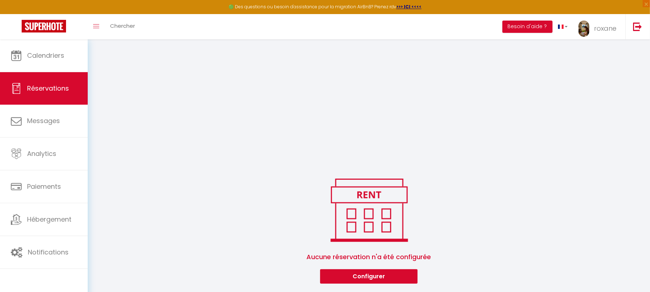
select select
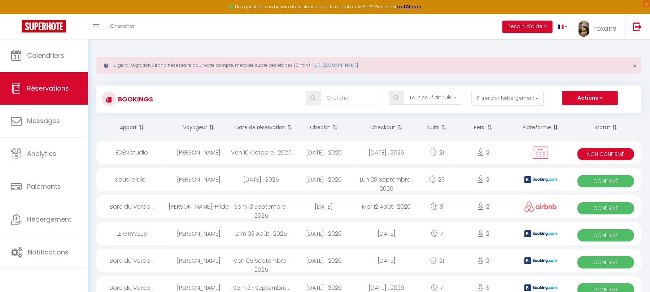
click at [393, 152] on div "[DATE] . 2026" at bounding box center [386, 152] width 63 height 23
select select "KO"
select select "0"
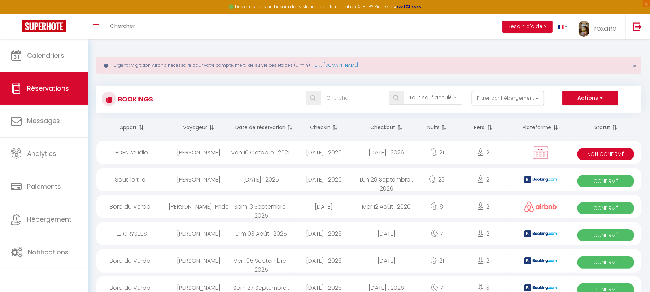
select select "1"
select select
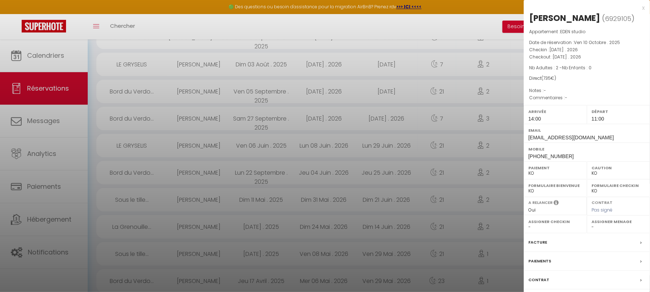
scroll to position [172, 0]
click at [538, 284] on label "Contrat" at bounding box center [539, 280] width 21 height 8
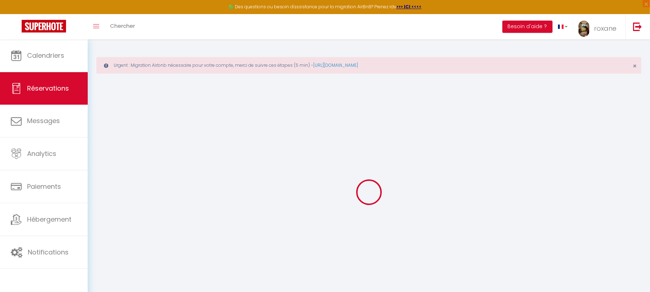
select select
checkbox input "false"
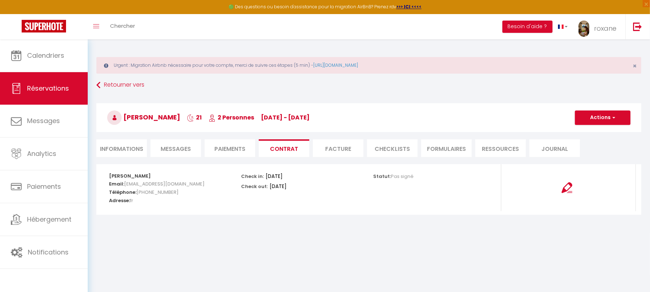
click at [189, 148] on span "Messages" at bounding box center [176, 149] width 30 height 8
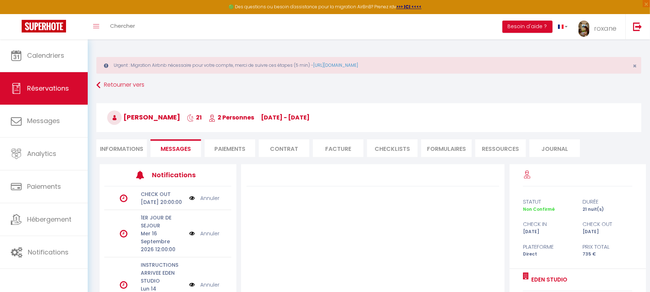
click at [236, 212] on div "EMAIL NOTE INTERNE WhatsApp Modèles 10 « ‹ » › [DATE] [PHONE_NUMBER] Dim Lun Ma…" at bounding box center [372, 267] width 273 height 207
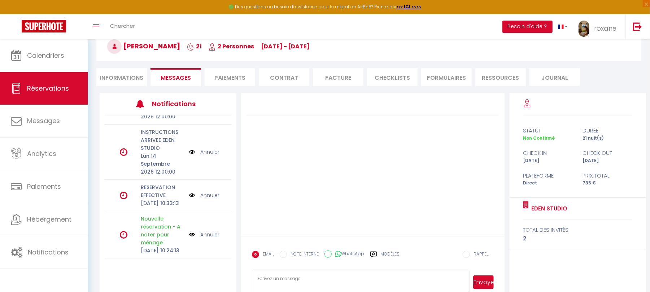
scroll to position [76, 0]
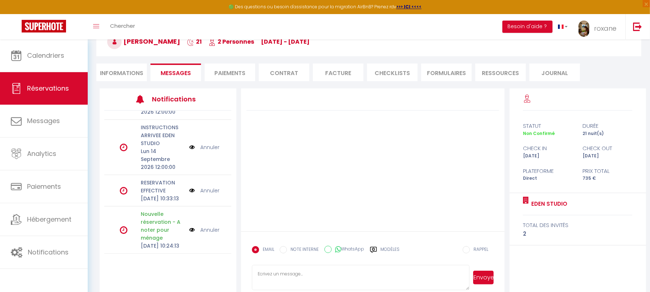
click at [202, 226] on link "Annuler" at bounding box center [209, 230] width 19 height 8
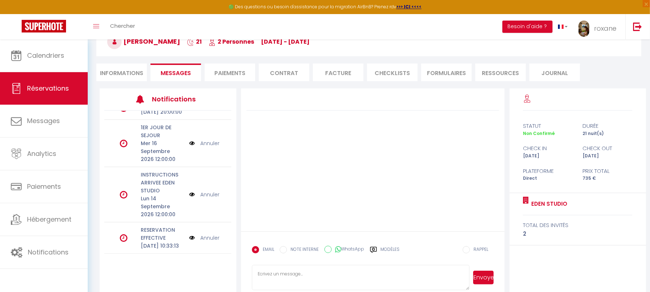
scroll to position [31, 0]
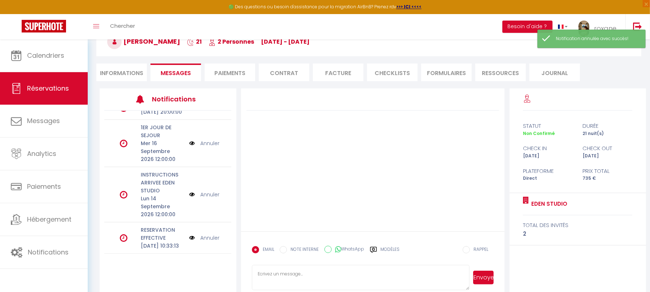
click at [207, 234] on link "Annuler" at bounding box center [209, 238] width 19 height 8
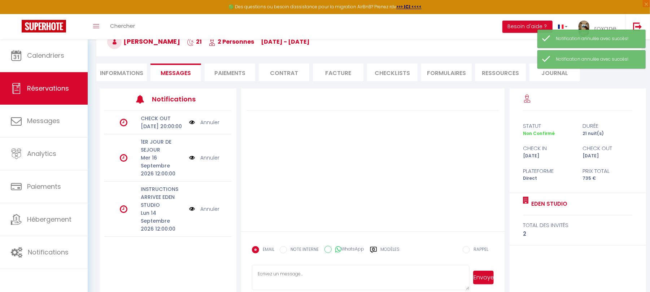
click at [291, 72] on li "Contrat" at bounding box center [284, 73] width 51 height 18
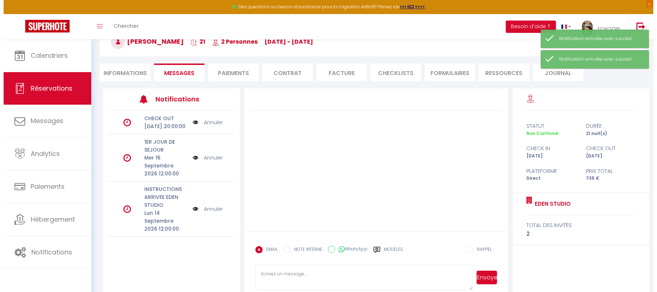
scroll to position [39, 0]
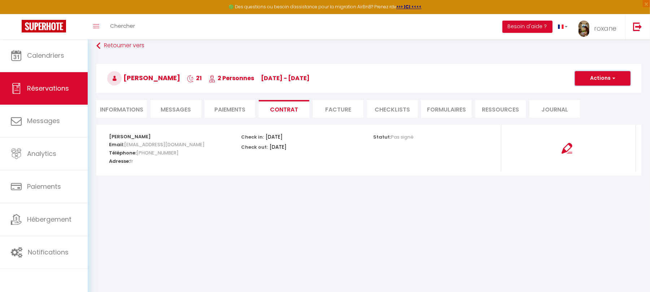
click at [599, 80] on button "Actions" at bounding box center [603, 78] width 56 height 14
click at [595, 97] on link "Voir le contrat" at bounding box center [597, 94] width 61 height 9
click at [595, 75] on button "Actions" at bounding box center [603, 78] width 56 height 14
click at [591, 107] on link "Envoyer le contrat" at bounding box center [597, 103] width 61 height 9
type input "[EMAIL_ADDRESS][DOMAIN_NAME]"
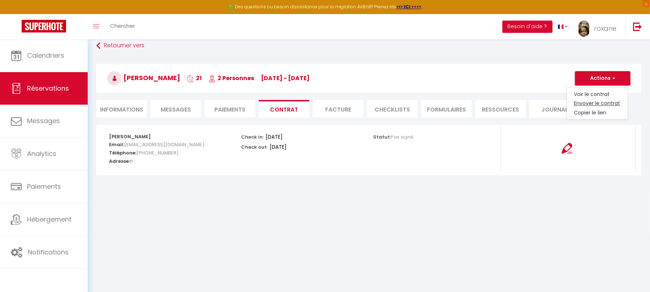
select select "fr"
type input "Votre contrat 6929105 - EDEN studio"
type textarea "Bonjour, Nous vous invitons à cliquer sur le lien suivant pour signer votre con…"
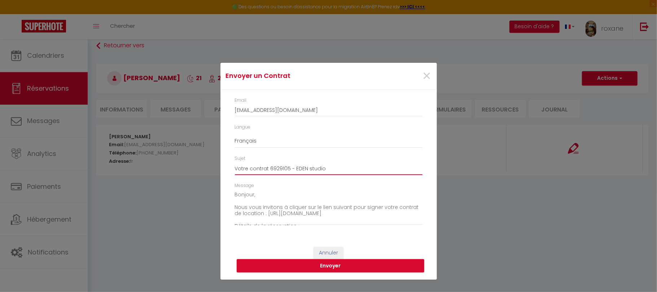
click at [384, 173] on input "Votre contrat 6929105 - EDEN studio" at bounding box center [329, 168] width 188 height 13
type input "Votre contrat 6929105 - EDEN studio 2026"
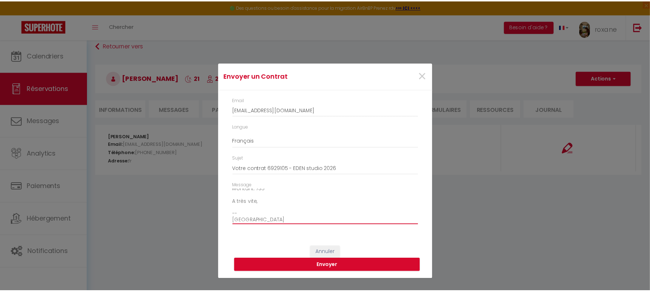
scroll to position [82, 0]
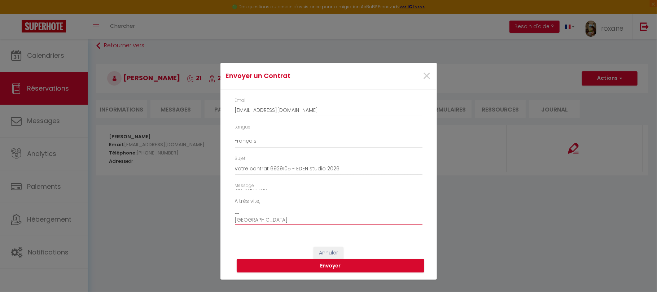
drag, startPoint x: 277, startPoint y: 219, endPoint x: 224, endPoint y: 222, distance: 53.6
click at [224, 222] on div "Email [EMAIL_ADDRESS][DOMAIN_NAME] Langue Anglais Français Espagnol Portugais S…" at bounding box center [329, 165] width 217 height 150
type textarea "Bonjour, Nous vous invitons à cliquer sur le lien suivant pour signer votre con…"
click at [304, 268] on button "Envoyer" at bounding box center [331, 266] width 188 height 14
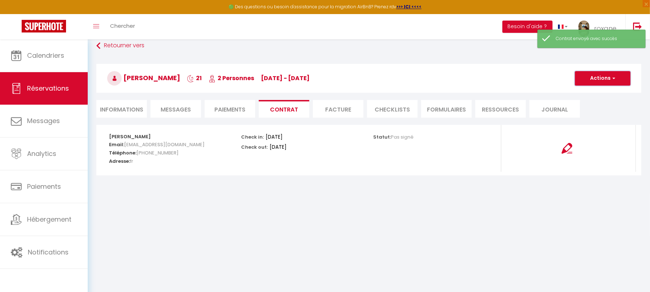
click at [607, 79] on button "Actions" at bounding box center [603, 78] width 56 height 14
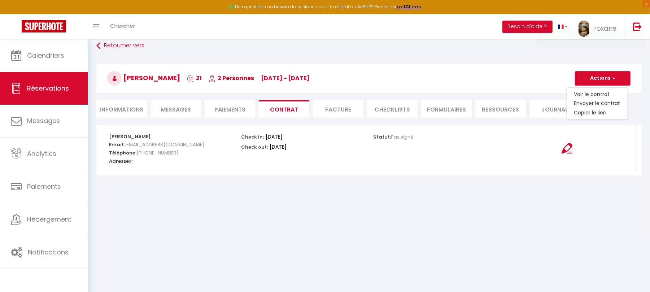
click at [482, 204] on body "🟢 Des questions ou besoin d'assistance pour la migration AirBnB? Prenez rdv >>>…" at bounding box center [325, 146] width 650 height 292
click at [608, 79] on button "Actions" at bounding box center [603, 78] width 56 height 14
click at [599, 93] on link "Voir le contrat" at bounding box center [597, 94] width 61 height 9
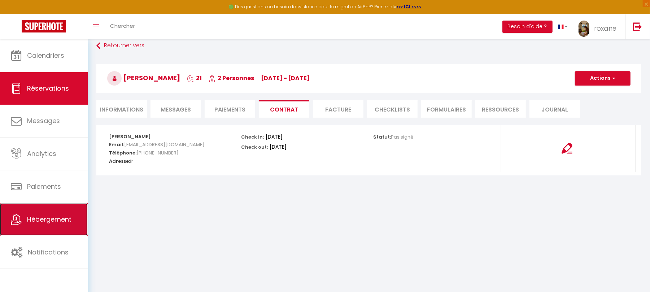
click at [69, 227] on link "Hébergement" at bounding box center [44, 219] width 88 height 32
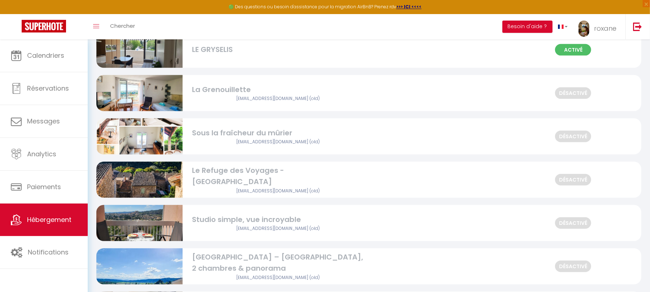
scroll to position [317, 0]
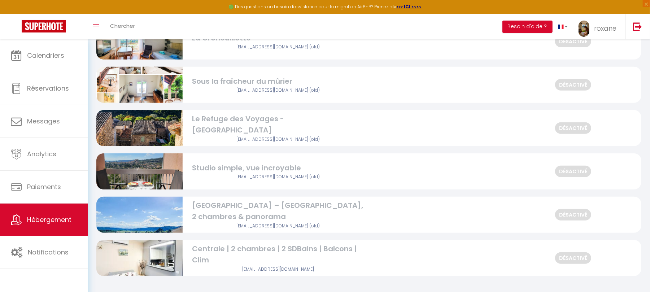
click at [331, 250] on div "Centrale | 2 chambres | 2 SDBains | Balcons | Clim" at bounding box center [278, 254] width 172 height 23
select select "3"
select select "2"
select select "1"
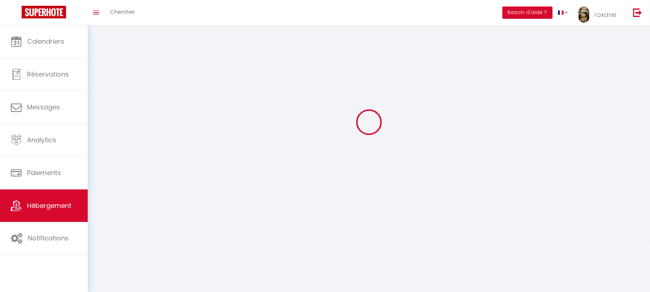
select select
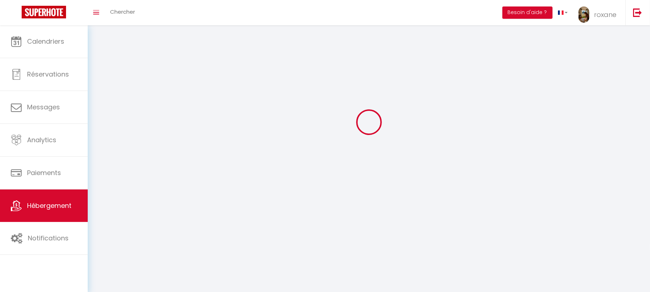
checkbox input "false"
select select
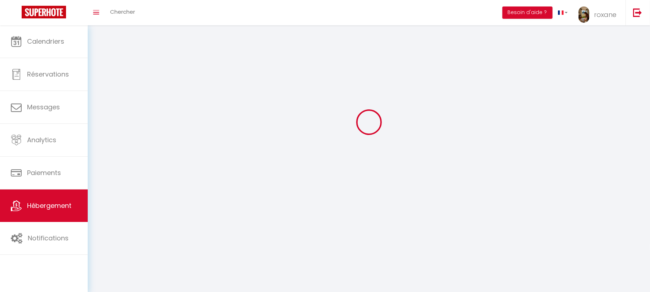
select select
select select "28"
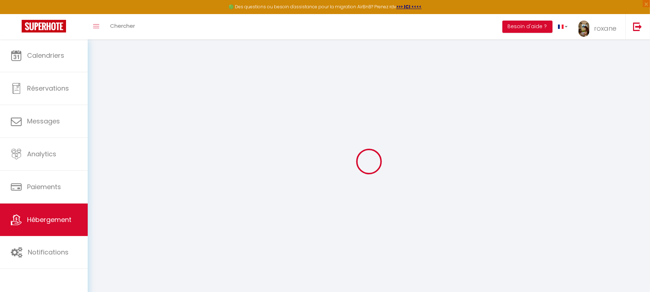
select select
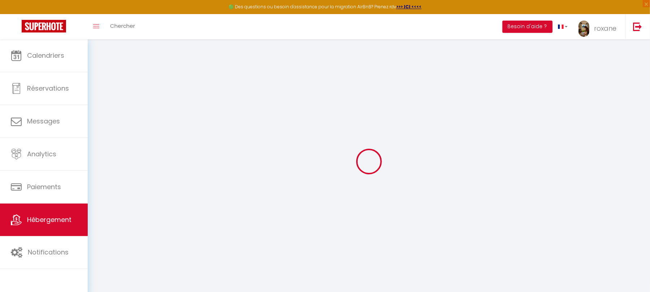
select select
checkbox input "false"
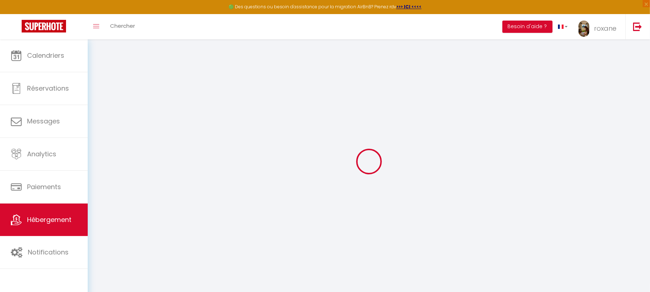
select select
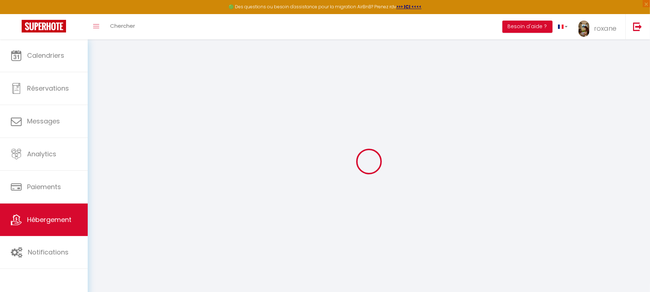
select select
checkbox input "false"
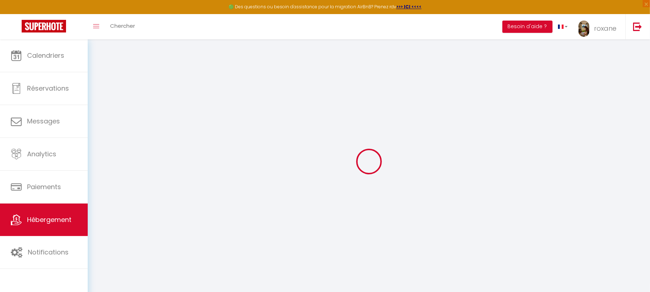
checkbox input "false"
select select
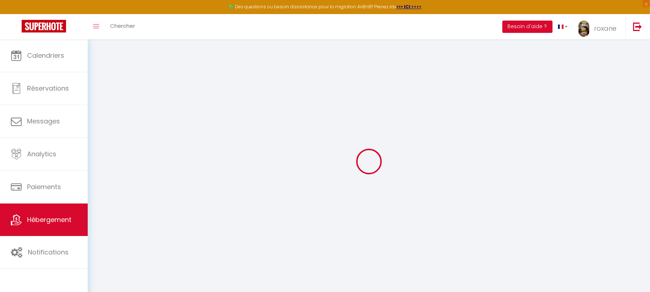
select select
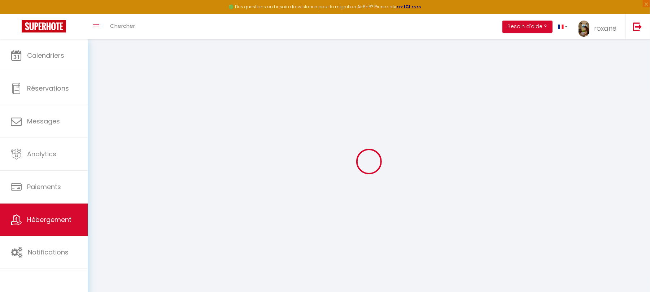
checkbox input "false"
select select
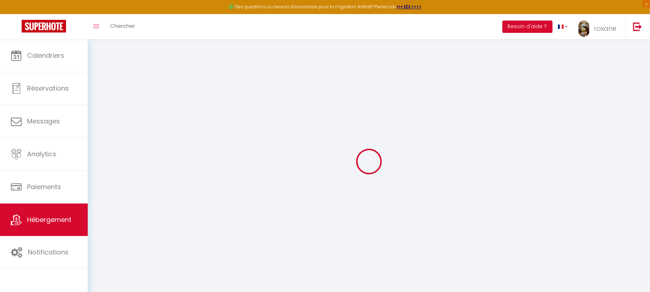
select select
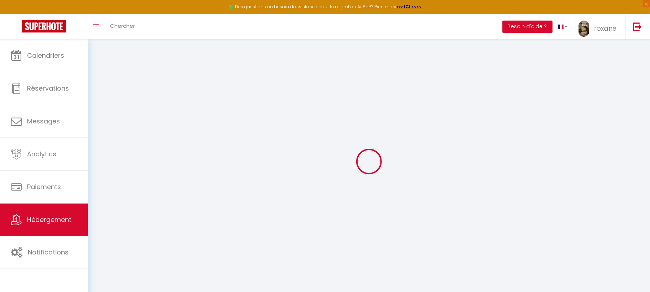
select select
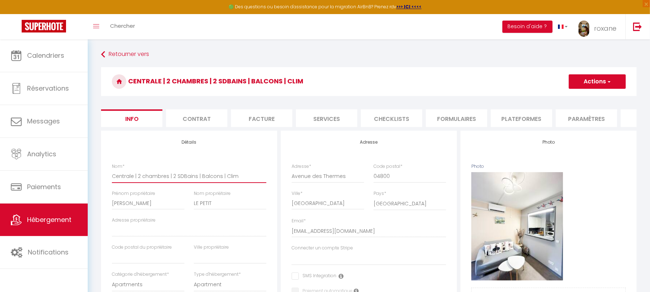
click at [217, 181] on input "Centrale | 2 chambres | 2 SDBains | Balcons | Clim" at bounding box center [189, 176] width 155 height 13
drag, startPoint x: 217, startPoint y: 181, endPoint x: 315, endPoint y: 188, distance: 97.8
click at [192, 96] on h3 "Centrale | 2 chambres | 2 SDBains | Balcons | Clim" at bounding box center [369, 81] width 536 height 29
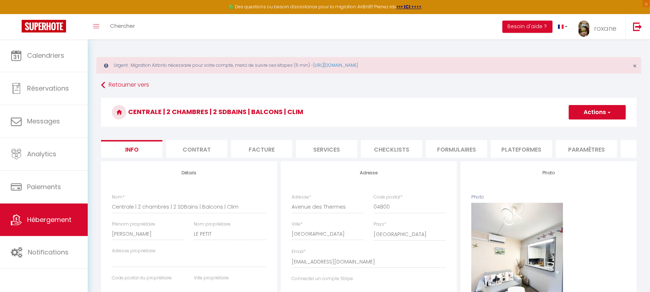
click at [194, 145] on li "Contrat" at bounding box center [196, 149] width 61 height 18
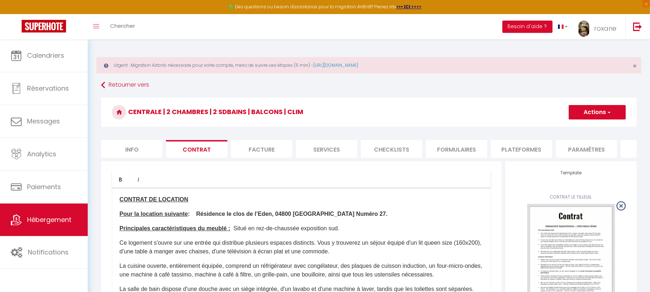
click at [251, 152] on li "Facture" at bounding box center [261, 149] width 61 height 18
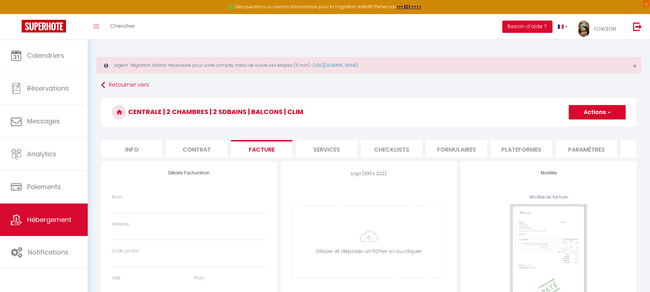
click at [322, 153] on li "Services" at bounding box center [326, 149] width 61 height 18
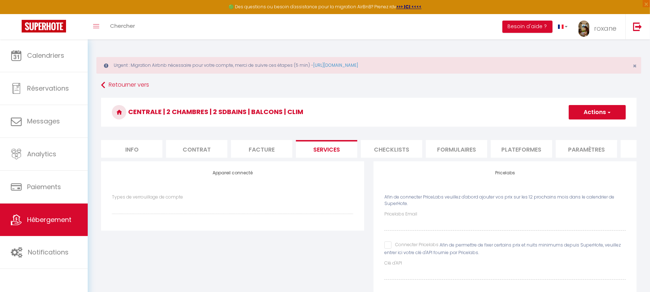
click at [404, 155] on li "Checklists" at bounding box center [391, 149] width 61 height 18
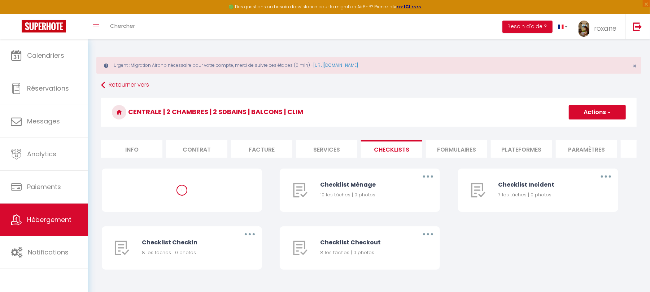
click at [460, 151] on li "Formulaires" at bounding box center [456, 149] width 61 height 18
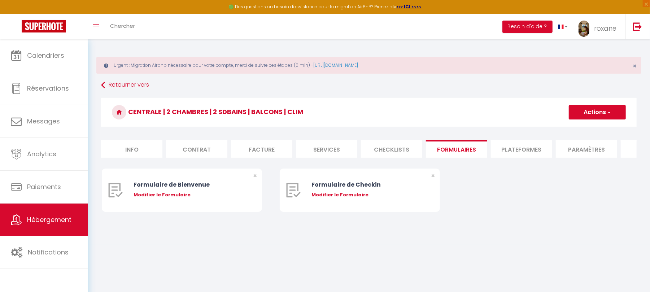
click at [510, 150] on li "Plateformes" at bounding box center [521, 149] width 61 height 18
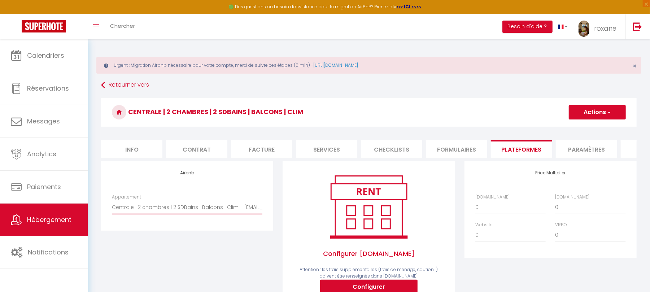
click at [209, 212] on select "Centrale | 2 chambres | 2 SDBains | Balcons | Clim - [EMAIL_ADDRESS][DOMAIN_NAM…" at bounding box center [187, 207] width 151 height 14
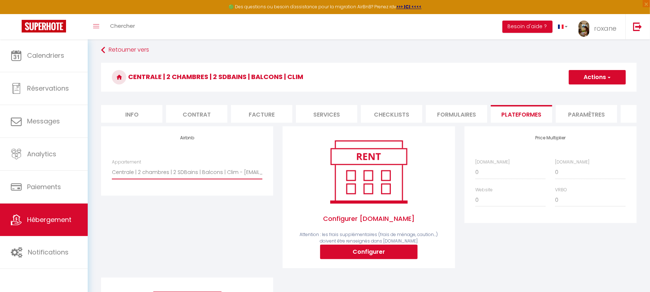
scroll to position [30, 0]
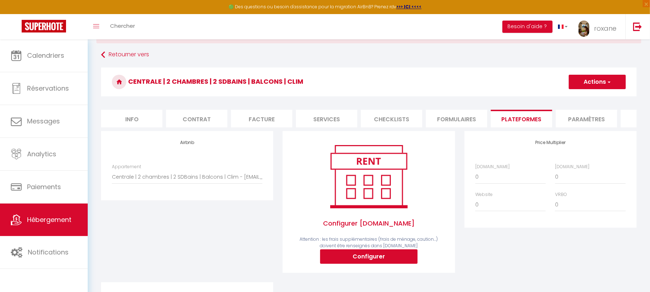
click at [587, 110] on li "Paramètres" at bounding box center [586, 119] width 61 height 18
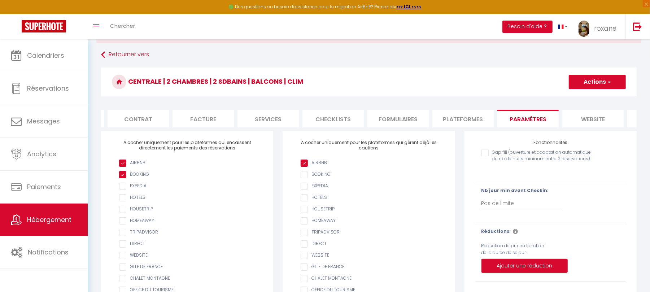
scroll to position [0, 114]
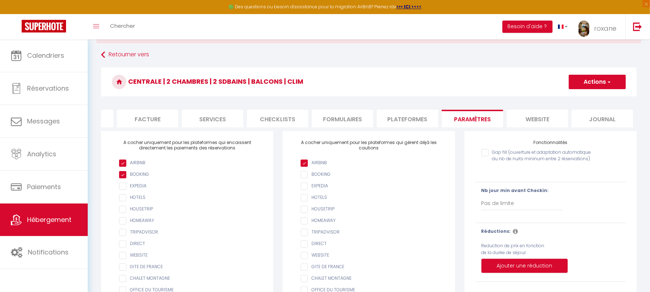
click at [534, 122] on li "website" at bounding box center [537, 119] width 61 height 18
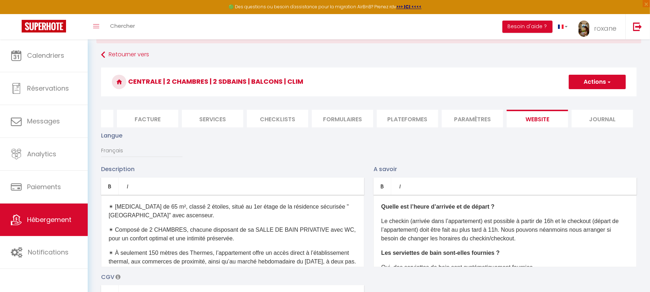
click at [588, 121] on li "Journal" at bounding box center [602, 119] width 61 height 18
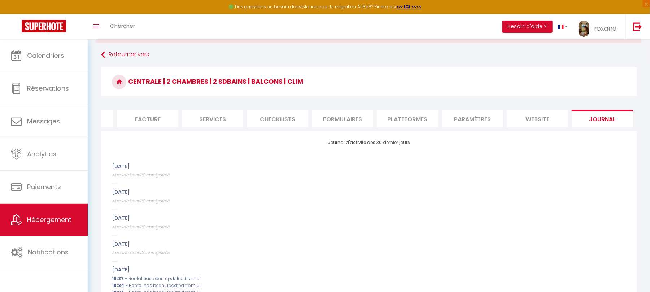
click at [539, 120] on li "website" at bounding box center [537, 119] width 61 height 18
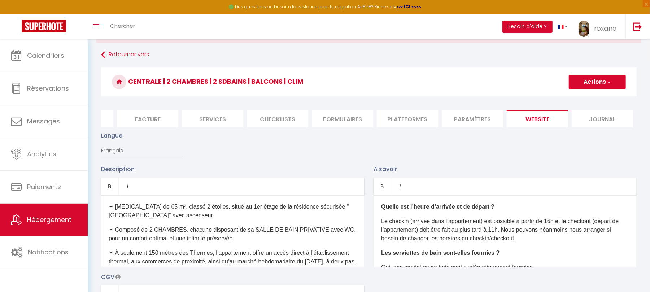
click at [486, 120] on li "Paramètres" at bounding box center [472, 119] width 61 height 18
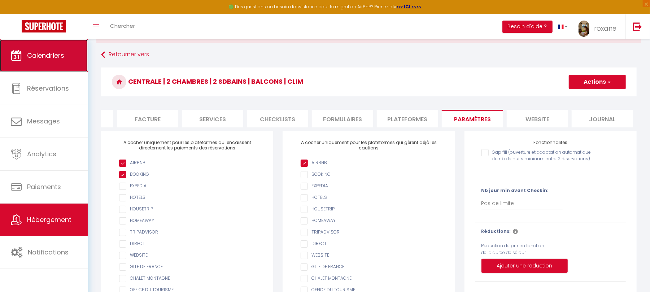
click at [62, 62] on link "Calendriers" at bounding box center [44, 55] width 88 height 32
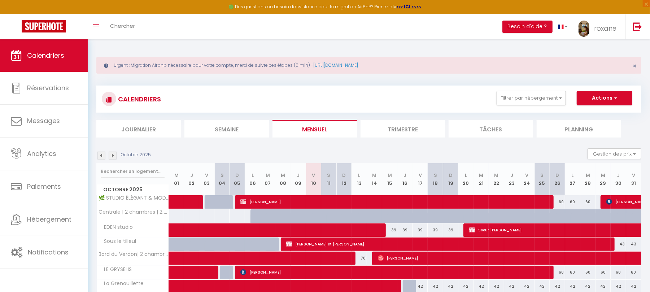
click at [110, 155] on img at bounding box center [113, 156] width 8 height 8
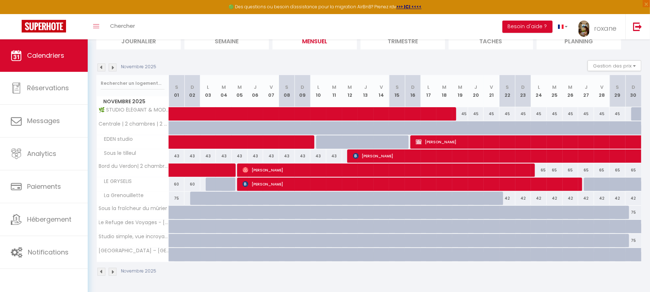
scroll to position [90, 0]
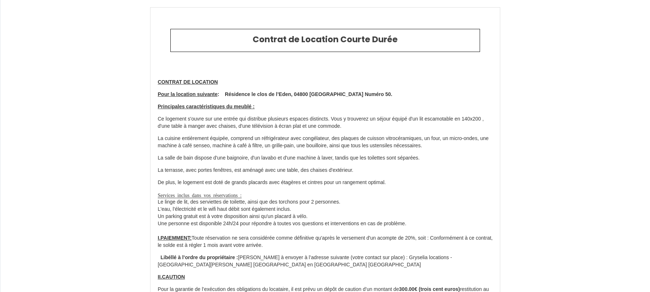
select select
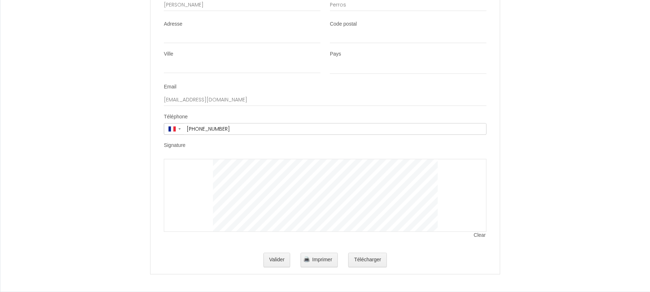
scroll to position [920, 0]
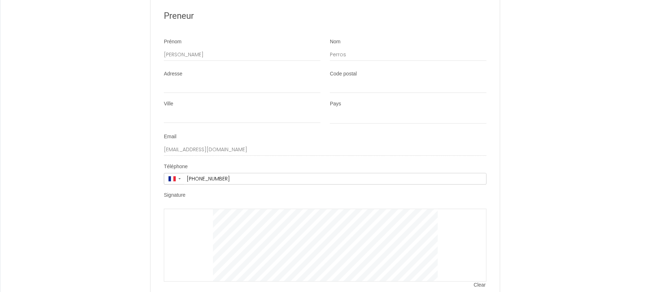
scroll to position [1209, 0]
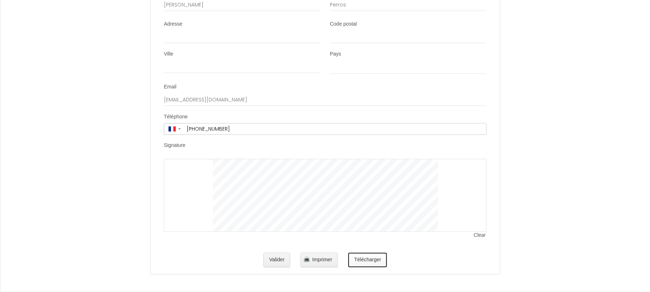
click at [381, 264] on button "Télécharger" at bounding box center [367, 260] width 39 height 14
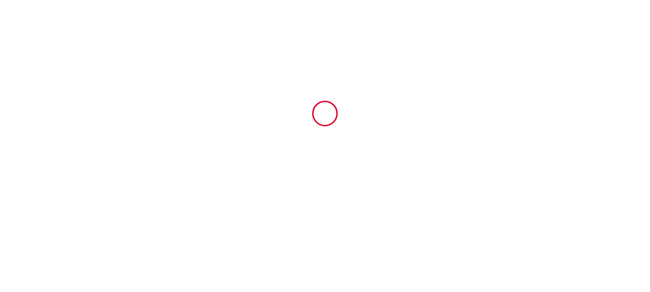
scroll to position [0, 0]
select select
